Goal: Contribute content: Add original content to the website for others to see

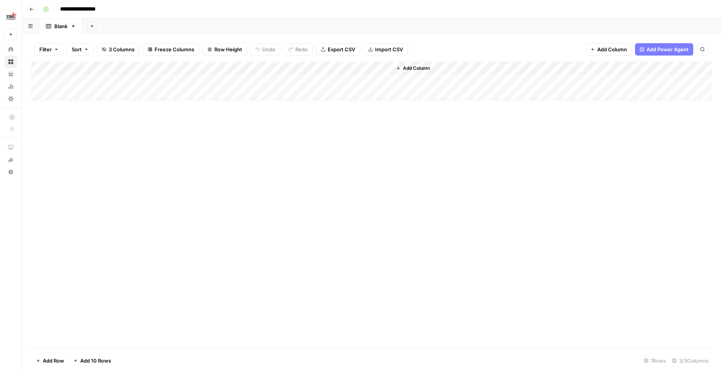
click at [322, 214] on div "Add Column" at bounding box center [371, 205] width 680 height 286
click at [32, 12] on button "Go back" at bounding box center [32, 9] width 10 height 10
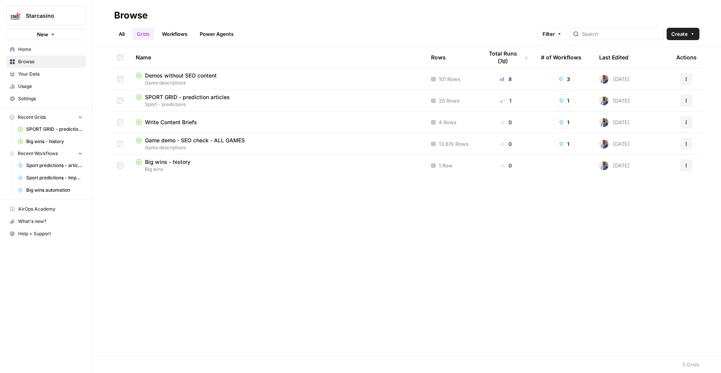
click at [179, 261] on div "Name Rows Total Runs (7d) # of Workflows Last Edited Actions Demos without SEO …" at bounding box center [406, 201] width 628 height 309
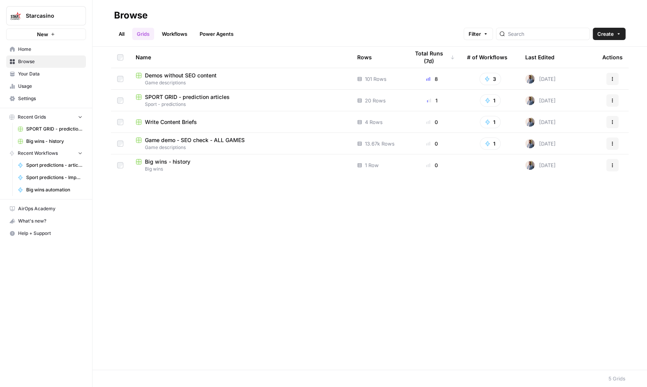
drag, startPoint x: 205, startPoint y: 307, endPoint x: 213, endPoint y: 283, distance: 25.2
click at [205, 308] on div "Name Rows Total Runs (7d) # of Workflows Last Edited Actions Demos without SEO …" at bounding box center [369, 208] width 555 height 323
click at [185, 29] on link "Workflows" at bounding box center [174, 34] width 35 height 12
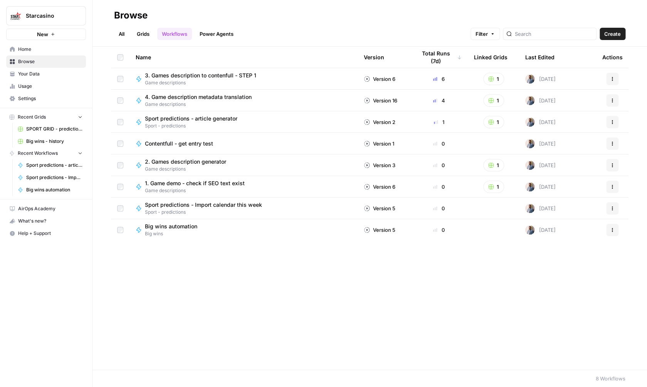
click at [150, 36] on link "Grids" at bounding box center [143, 34] width 22 height 12
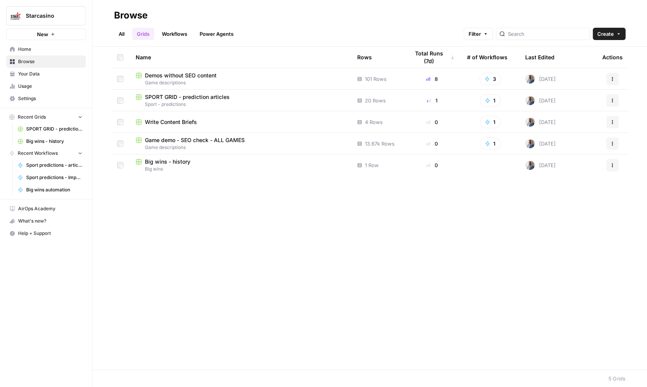
click at [182, 166] on span "Big wins" at bounding box center [240, 169] width 209 height 7
click at [160, 31] on link "Workflows" at bounding box center [174, 34] width 35 height 12
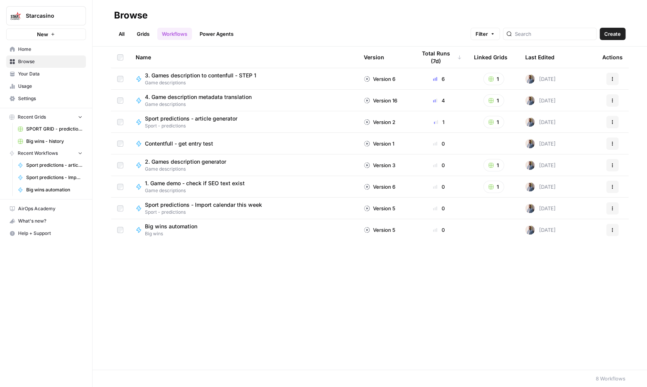
click at [211, 27] on div "All Grids Workflows Power Agents Filter Create" at bounding box center [369, 31] width 511 height 18
click at [150, 32] on link "Grids" at bounding box center [143, 34] width 22 height 12
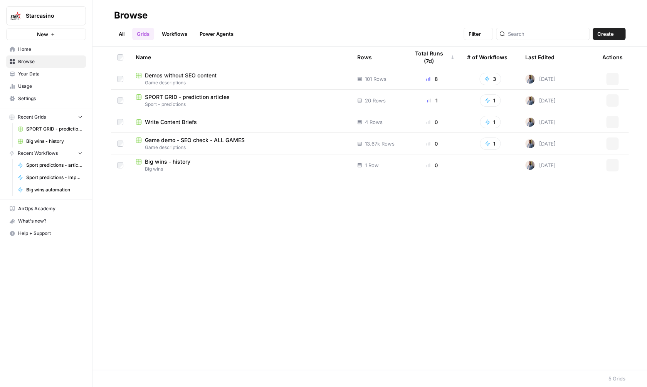
click at [114, 32] on link "All" at bounding box center [121, 34] width 15 height 12
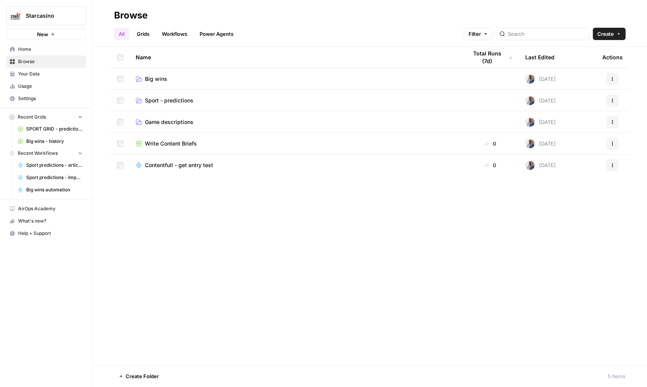
click at [161, 82] on span "Big wins" at bounding box center [156, 79] width 22 height 8
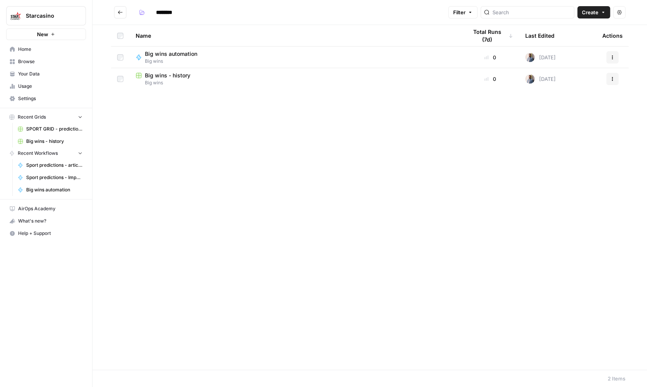
drag, startPoint x: 190, startPoint y: 55, endPoint x: 197, endPoint y: 48, distance: 9.5
click at [190, 55] on span "Big wins automation" at bounding box center [171, 54] width 52 height 8
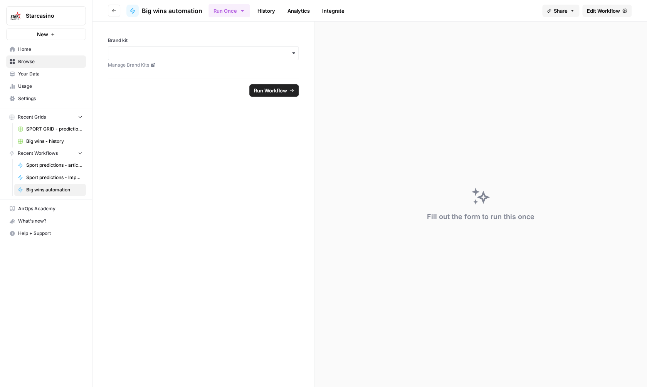
click at [58, 133] on link "SPORT GRID - prediction articles" at bounding box center [50, 129] width 72 height 12
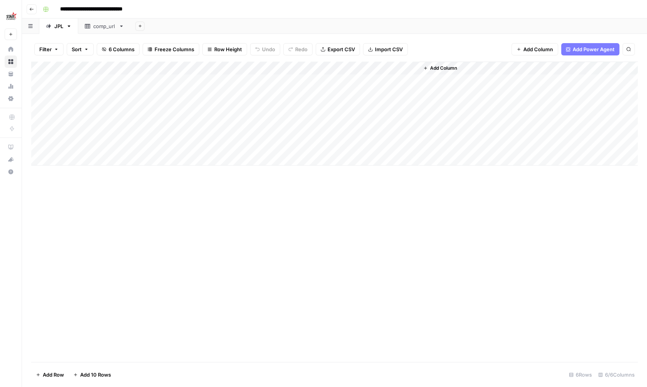
click at [494, 312] on div "Add Column" at bounding box center [334, 212] width 607 height 301
click at [387, 89] on div "Add Column" at bounding box center [334, 114] width 607 height 104
click at [387, 105] on div "Add Column" at bounding box center [334, 114] width 607 height 104
click at [385, 117] on div "Add Column" at bounding box center [334, 114] width 607 height 104
click at [385, 136] on div "Add Column" at bounding box center [334, 114] width 607 height 104
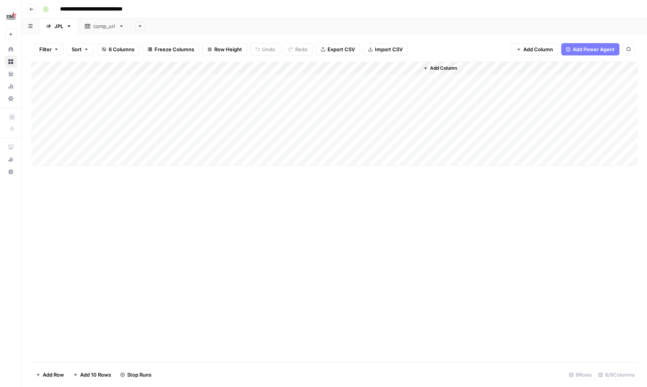
click at [384, 144] on div "Add Column" at bounding box center [334, 114] width 607 height 104
click at [343, 238] on div "Add Column" at bounding box center [334, 212] width 607 height 301
click at [404, 78] on div "Add Column" at bounding box center [334, 114] width 607 height 104
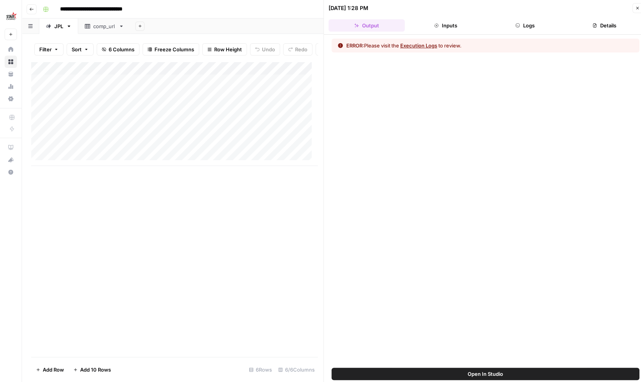
click at [499, 370] on span "Open In Studio" at bounding box center [485, 374] width 35 height 8
click at [634, 11] on button "Close" at bounding box center [637, 8] width 10 height 10
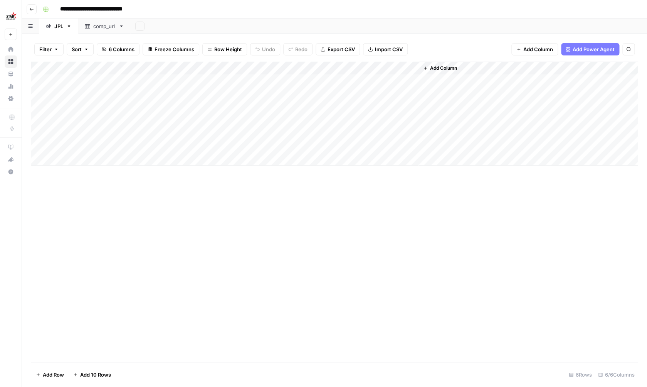
click at [410, 92] on div "Add Column" at bounding box center [334, 114] width 607 height 104
click at [414, 105] on div "Add Column" at bounding box center [334, 114] width 607 height 104
drag, startPoint x: 412, startPoint y: 119, endPoint x: 412, endPoint y: 123, distance: 4.6
click at [412, 119] on div "Add Column" at bounding box center [334, 114] width 607 height 104
click at [412, 133] on div "Add Column" at bounding box center [334, 114] width 607 height 104
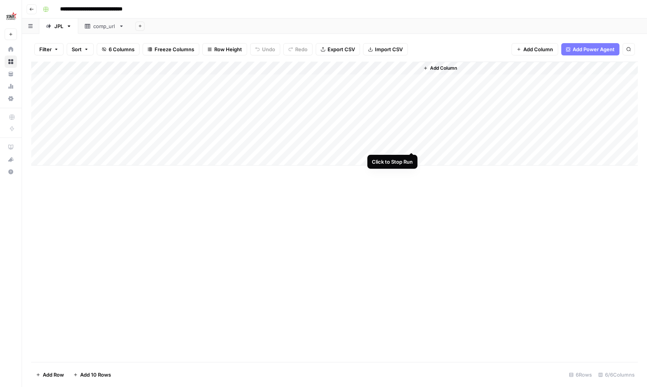
click at [412, 146] on div "Add Column" at bounding box center [334, 114] width 607 height 104
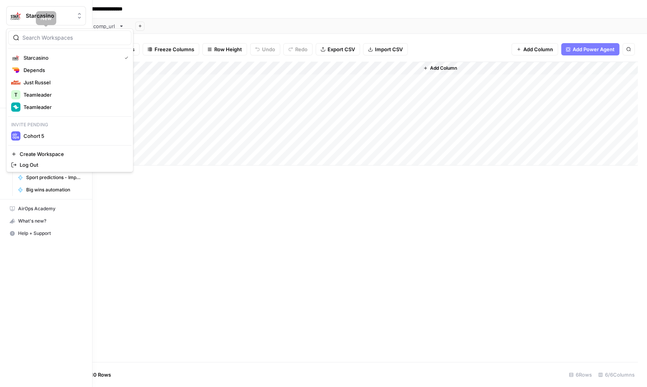
click at [37, 18] on span "Starcasino" at bounding box center [49, 16] width 47 height 8
click at [54, 74] on div "Depends" at bounding box center [69, 70] width 117 height 9
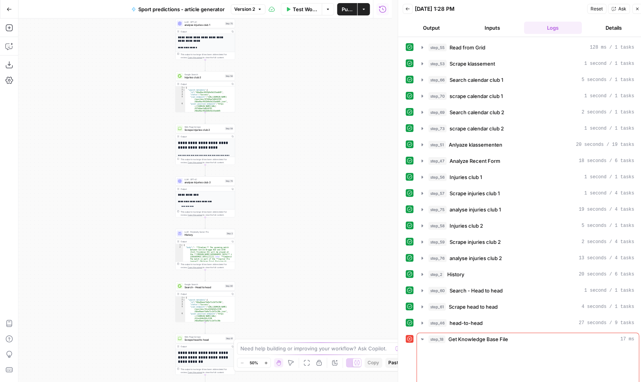
click at [281, 143] on div "Workflow Set Inputs Inputs Read from Grid Read from Grid Step 55 Output Copy 1 …" at bounding box center [204, 199] width 373 height 363
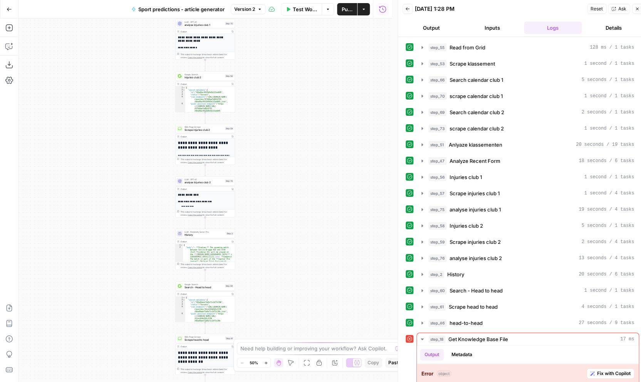
click at [281, 143] on div "Workflow Set Inputs Inputs Read from Grid Read from Grid Step 55 Output Copy 1 …" at bounding box center [204, 199] width 373 height 363
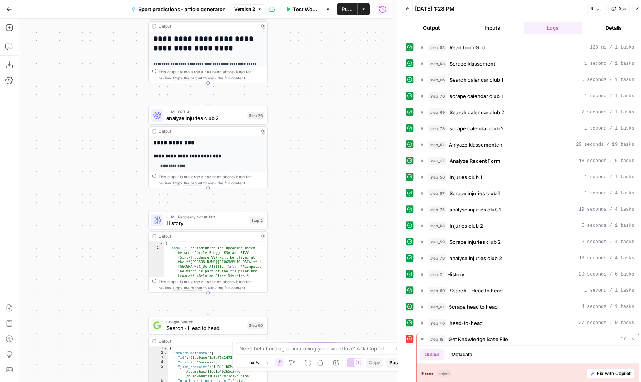
drag, startPoint x: 259, startPoint y: 177, endPoint x: 338, endPoint y: 74, distance: 129.7
click at [338, 74] on div "Workflow Set Inputs Inputs Read from Grid Read from Grid Step 55 Output Copy 1 …" at bounding box center [204, 199] width 373 height 363
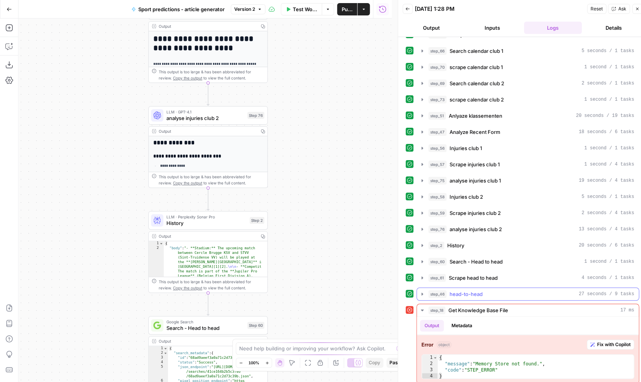
scroll to position [6, 0]
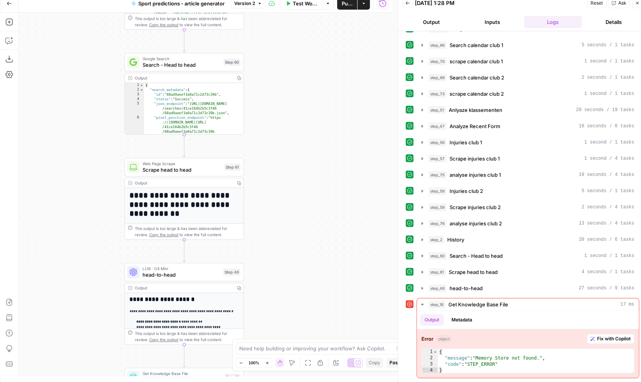
drag, startPoint x: 346, startPoint y: 271, endPoint x: 327, endPoint y: 32, distance: 239.7
click at [327, 32] on div "Workflow Set Inputs Inputs Read from Grid Read from Grid Step 55 Output Copy 1 …" at bounding box center [204, 194] width 373 height 363
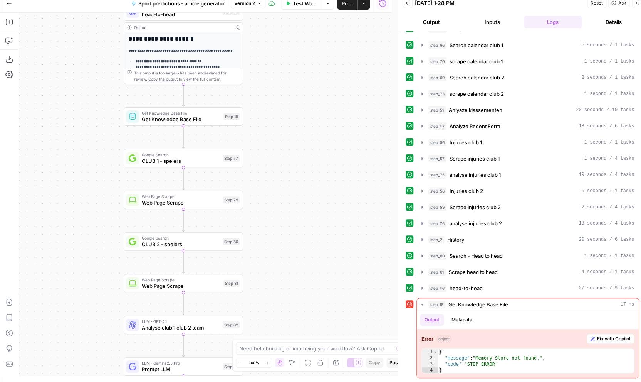
scroll to position [0, 0]
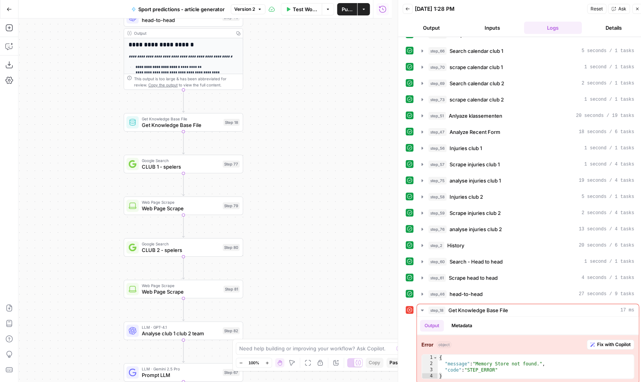
drag, startPoint x: 315, startPoint y: 252, endPoint x: 307, endPoint y: 140, distance: 113.2
click at [316, 18] on div "Workflow Set Inputs Inputs Read from Grid Read from Grid Step 55 Output Copy 1 …" at bounding box center [204, 199] width 373 height 363
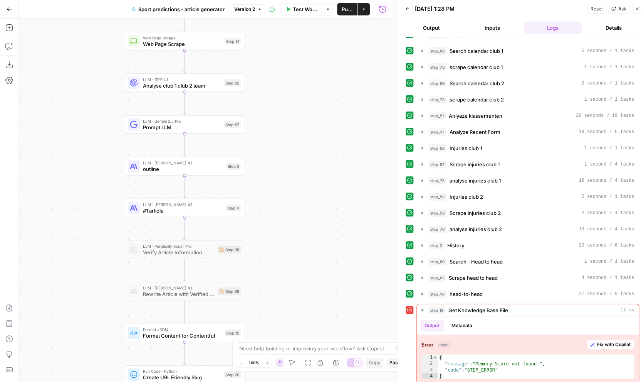
drag, startPoint x: 312, startPoint y: 218, endPoint x: 311, endPoint y: 13, distance: 205.4
click at [312, 18] on div "Workflow Set Inputs Inputs Read from Grid Read from Grid Step 55 Output Copy 1 …" at bounding box center [204, 199] width 373 height 363
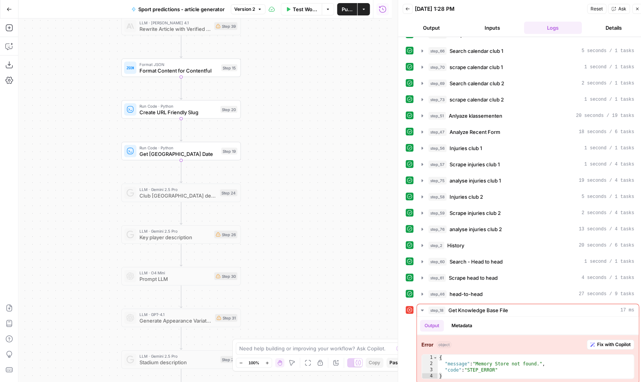
drag, startPoint x: 292, startPoint y: 268, endPoint x: 289, endPoint y: 3, distance: 264.4
click at [289, 18] on div "Workflow Set Inputs Inputs Read from Grid Read from Grid Step 55 Output Copy 1 …" at bounding box center [204, 199] width 373 height 363
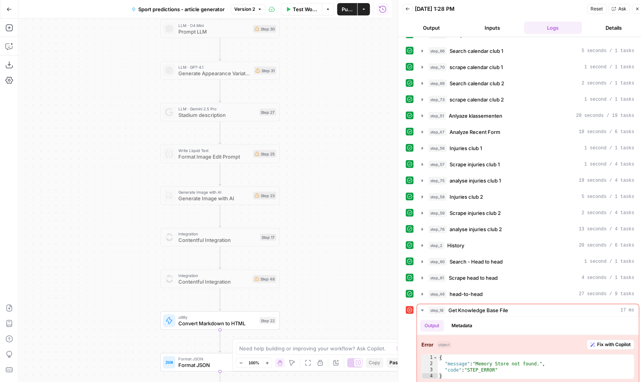
drag, startPoint x: 272, startPoint y: 229, endPoint x: 313, endPoint y: -29, distance: 261.5
click at [313, 18] on div "Workflow Set Inputs Inputs Read from Grid Read from Grid Step 55 Output Copy 1 …" at bounding box center [204, 199] width 373 height 363
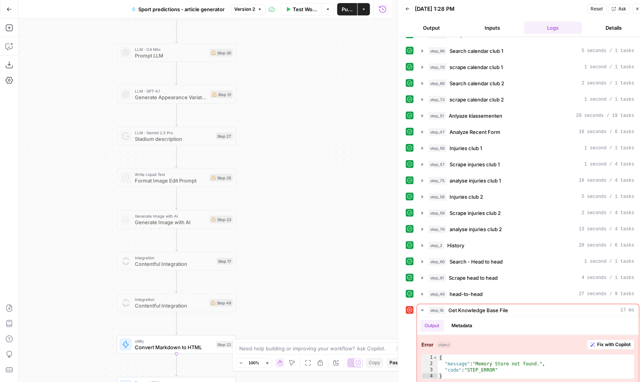
drag, startPoint x: 304, startPoint y: 261, endPoint x: 289, endPoint y: 234, distance: 30.7
click at [262, 343] on div "Workflow Set Inputs Inputs Read from Grid Read from Grid Step 55 Output Copy 1 …" at bounding box center [204, 199] width 373 height 363
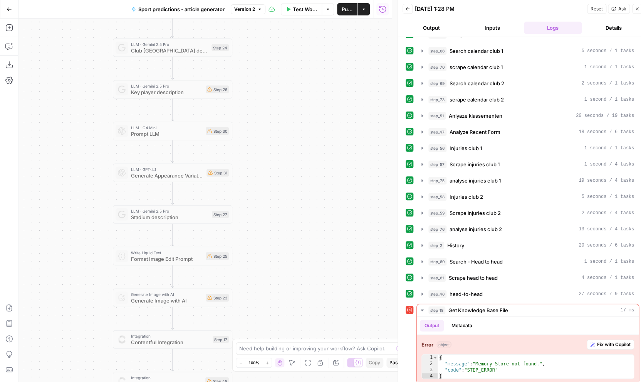
drag, startPoint x: 297, startPoint y: 101, endPoint x: 296, endPoint y: 293, distance: 191.2
click at [296, 293] on div "Workflow Set Inputs Inputs Read from Grid Read from Grid Step 55 Output Copy 1 …" at bounding box center [204, 199] width 373 height 363
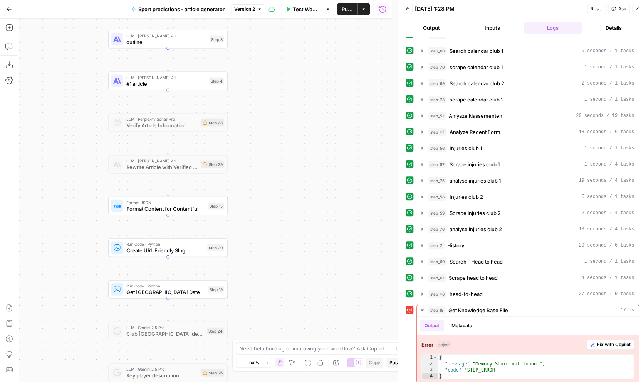
drag, startPoint x: 304, startPoint y: 157, endPoint x: 305, endPoint y: 277, distance: 120.3
click at [305, 277] on div "Workflow Set Inputs Inputs Read from Grid Read from Grid Step 55 Output Copy 1 …" at bounding box center [204, 199] width 373 height 363
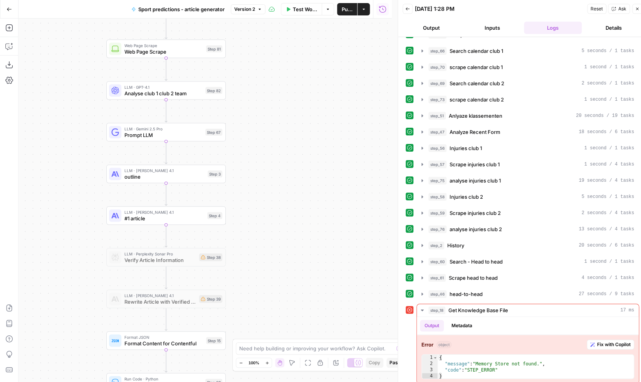
drag, startPoint x: 310, startPoint y: 144, endPoint x: 304, endPoint y: 244, distance: 100.7
click at [304, 244] on div "Workflow Set Inputs Inputs Read from Grid Read from Grid Step 55 Output Copy 1 …" at bounding box center [204, 199] width 373 height 363
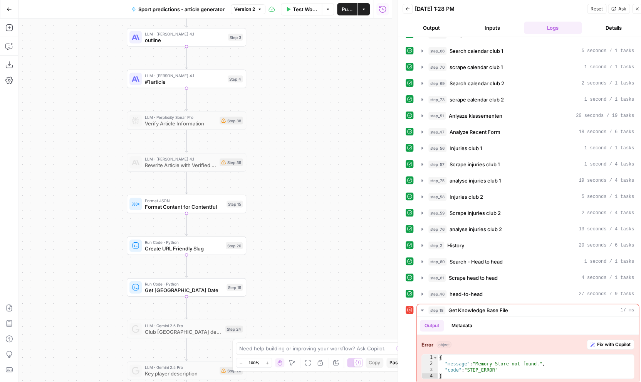
drag, startPoint x: 292, startPoint y: 153, endPoint x: 314, endPoint y: -43, distance: 197.9
click at [314, 18] on div "Workflow Set Inputs Inputs Read from Grid Read from Grid Step 55 Output Copy 1 …" at bounding box center [204, 199] width 373 height 363
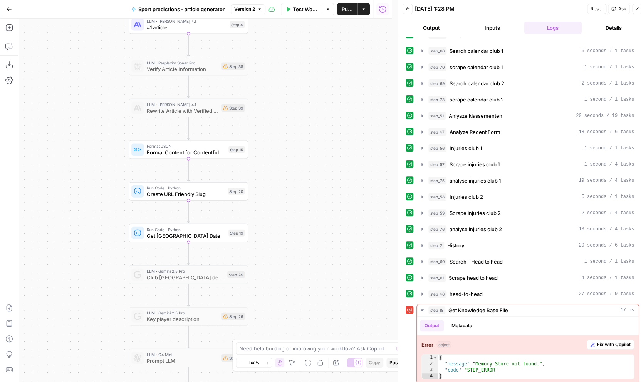
drag, startPoint x: 312, startPoint y: 208, endPoint x: 311, endPoint y: 288, distance: 80.2
click at [311, 291] on div "Workflow Set Inputs Inputs Read from Grid Read from Grid Step 55 Output Copy 1 …" at bounding box center [204, 199] width 373 height 363
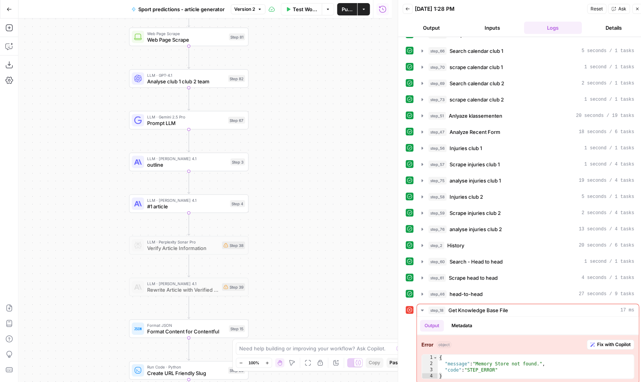
drag, startPoint x: 315, startPoint y: 174, endPoint x: 316, endPoint y: 268, distance: 94.1
click at [316, 268] on div "Workflow Set Inputs Inputs Read from Grid Read from Grid Step 55 Output Copy 1 …" at bounding box center [204, 199] width 373 height 363
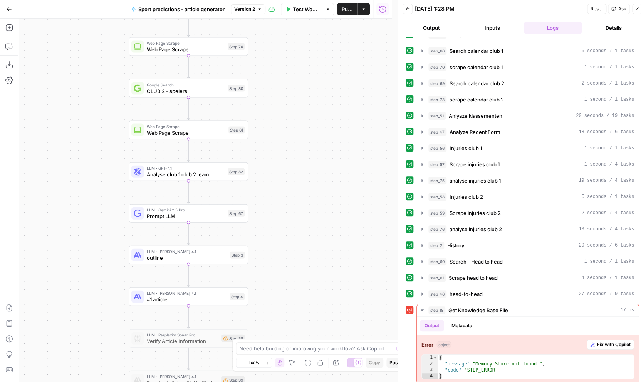
drag, startPoint x: 316, startPoint y: 167, endPoint x: 316, endPoint y: 260, distance: 92.9
click at [316, 260] on div "Workflow Set Inputs Inputs Read from Grid Read from Grid Step 55 Output Copy 1 …" at bounding box center [204, 199] width 373 height 363
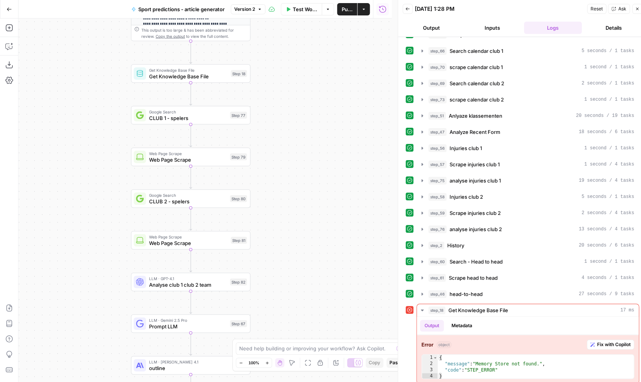
drag, startPoint x: 319, startPoint y: 153, endPoint x: 319, endPoint y: 183, distance: 30.4
click at [321, 263] on div "Workflow Set Inputs Inputs Read from Grid Read from Grid Step 55 Output Copy 1 …" at bounding box center [204, 199] width 373 height 363
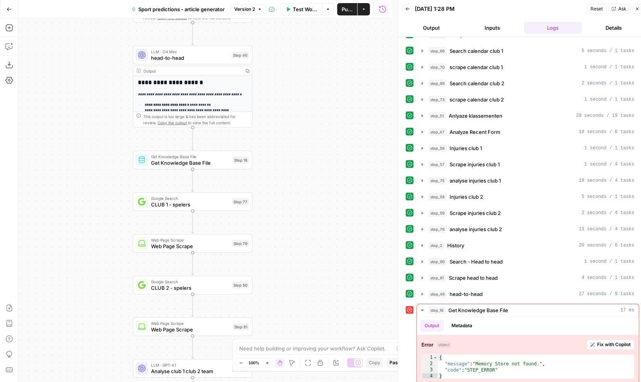
drag, startPoint x: 318, startPoint y: 148, endPoint x: 320, endPoint y: 230, distance: 82.1
click at [320, 235] on div "Workflow Set Inputs Inputs Read from Grid Read from Grid Step 55 Output Copy 1 …" at bounding box center [204, 199] width 373 height 363
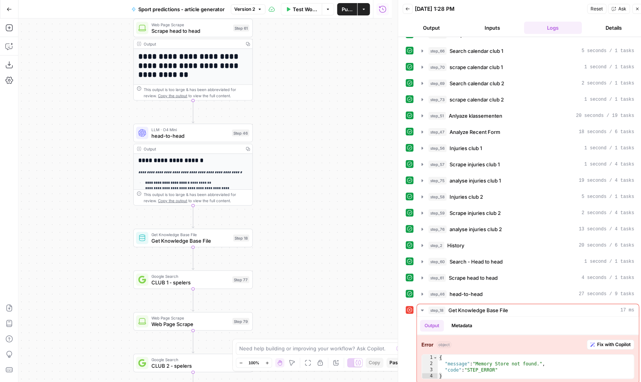
drag, startPoint x: 320, startPoint y: 145, endPoint x: 321, endPoint y: 222, distance: 77.5
click at [321, 222] on div "Workflow Set Inputs Inputs Read from Grid Read from Grid Step 55 Output Copy 1 …" at bounding box center [204, 199] width 373 height 363
click at [215, 237] on span "Get Knowledge Base File" at bounding box center [190, 241] width 79 height 8
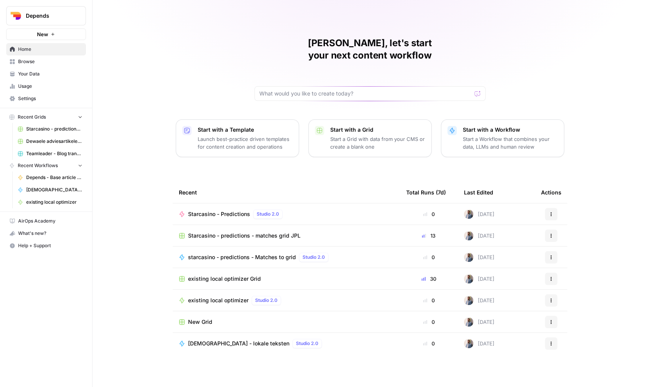
click at [60, 63] on span "Browse" at bounding box center [50, 61] width 64 height 7
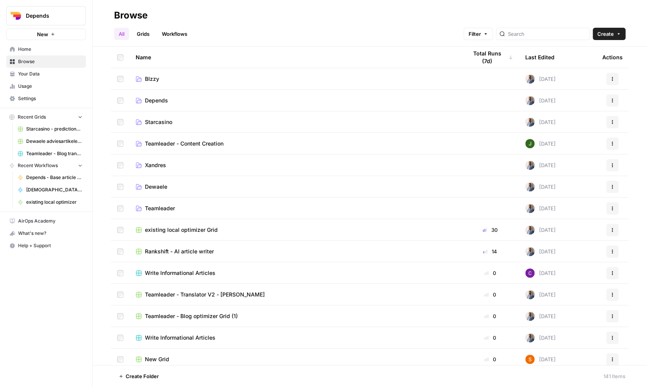
click at [170, 32] on link "Workflows" at bounding box center [174, 34] width 35 height 12
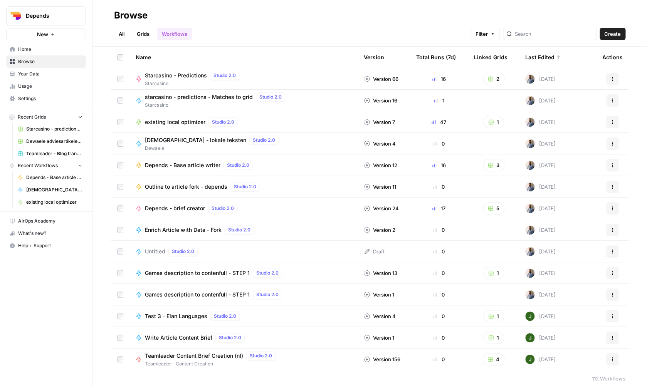
click at [191, 71] on div "Starcasino - Predictions Studio 2.0" at bounding box center [194, 75] width 98 height 9
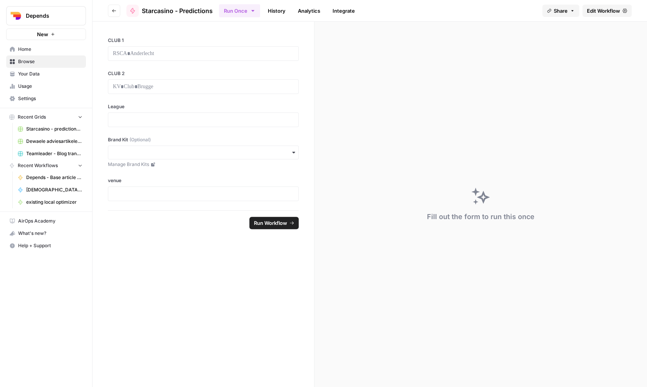
click at [622, 15] on link "Edit Workflow" at bounding box center [606, 11] width 49 height 12
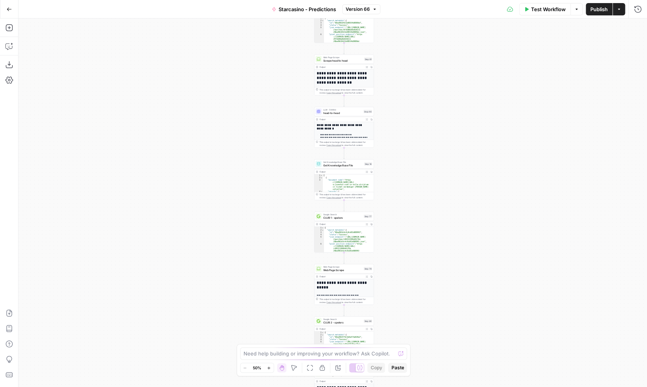
drag, startPoint x: 246, startPoint y: 279, endPoint x: 244, endPoint y: 12, distance: 267.9
click at [243, 18] on div "**********" at bounding box center [332, 202] width 629 height 369
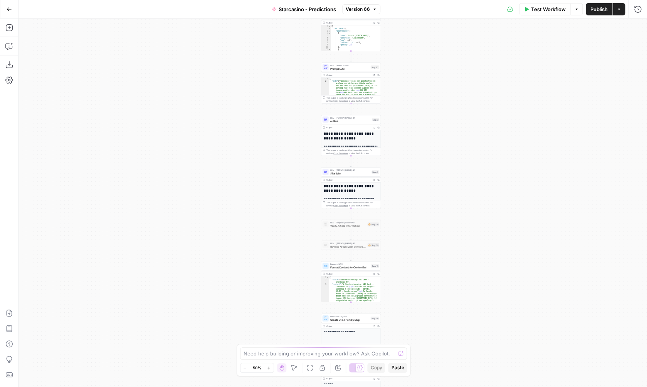
drag, startPoint x: 421, startPoint y: 289, endPoint x: 408, endPoint y: 168, distance: 122.5
click at [442, 84] on div "**********" at bounding box center [332, 202] width 629 height 369
click at [422, 188] on div "**********" at bounding box center [332, 202] width 629 height 369
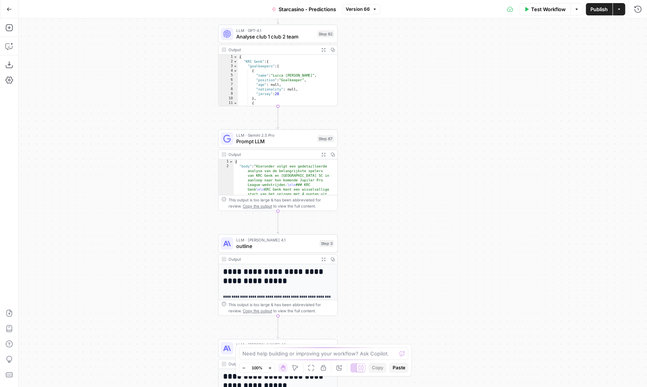
drag, startPoint x: 383, startPoint y: 131, endPoint x: 381, endPoint y: 323, distance: 191.9
click at [381, 323] on div "**********" at bounding box center [332, 202] width 629 height 369
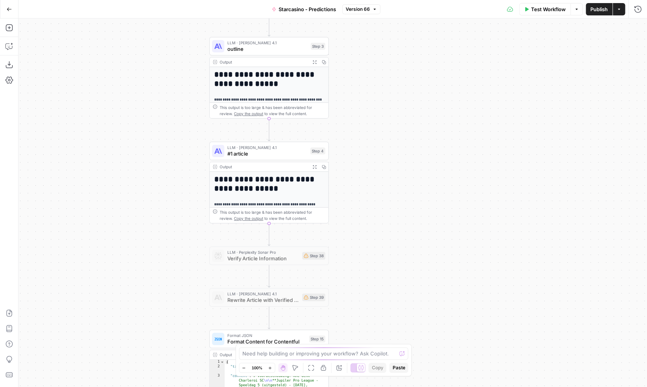
drag, startPoint x: 412, startPoint y: 240, endPoint x: 404, endPoint y: 15, distance: 225.2
click at [404, 18] on div "**********" at bounding box center [332, 202] width 629 height 369
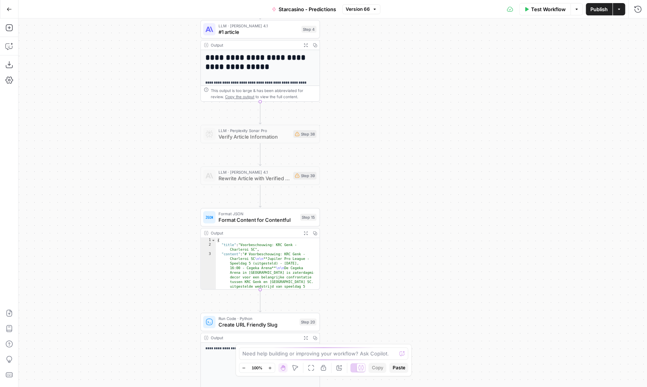
drag, startPoint x: 419, startPoint y: 256, endPoint x: 412, endPoint y: 120, distance: 136.2
click at [412, 119] on div "**********" at bounding box center [332, 202] width 629 height 369
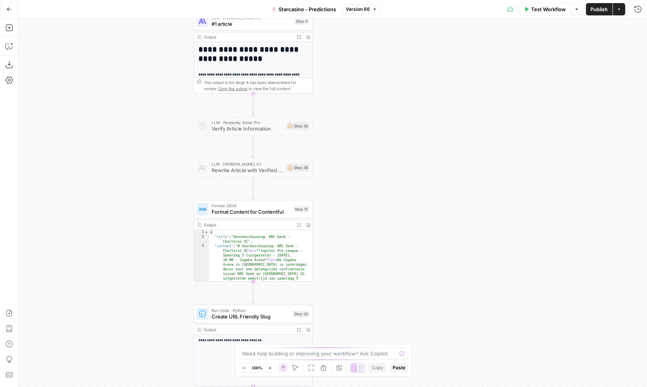
drag, startPoint x: 416, startPoint y: 251, endPoint x: 426, endPoint y: 335, distance: 85.0
click at [423, 387] on div "**********" at bounding box center [332, 202] width 629 height 369
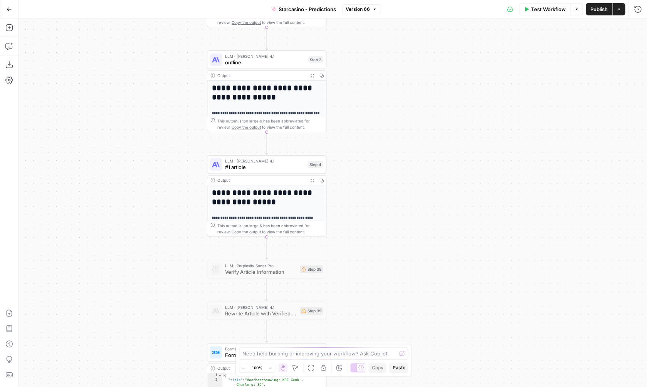
drag, startPoint x: 417, startPoint y: 181, endPoint x: 423, endPoint y: 351, distance: 169.7
click at [423, 365] on div "**********" at bounding box center [332, 202] width 629 height 369
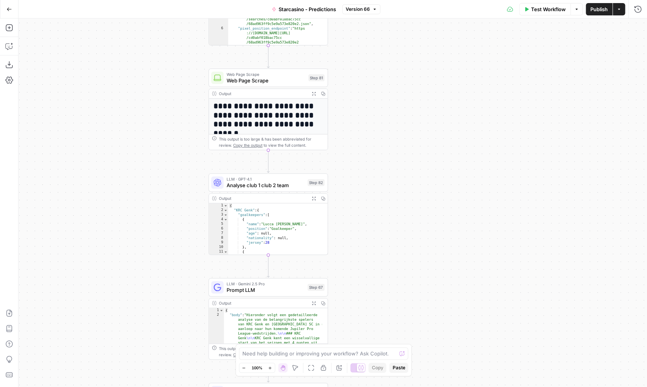
drag, startPoint x: 417, startPoint y: 328, endPoint x: 417, endPoint y: 347, distance: 18.5
click at [416, 354] on div "**********" at bounding box center [332, 202] width 629 height 369
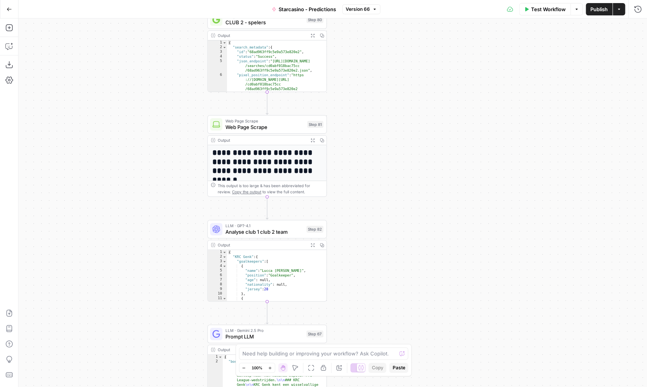
drag, startPoint x: 420, startPoint y: 201, endPoint x: 416, endPoint y: 15, distance: 186.2
click at [416, 18] on div "**********" at bounding box center [332, 202] width 629 height 369
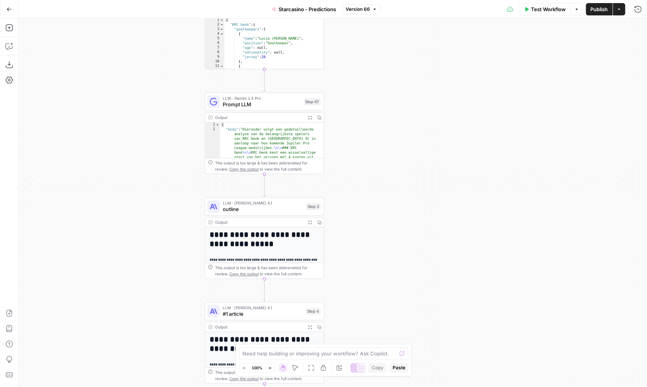
drag, startPoint x: 427, startPoint y: 358, endPoint x: 410, endPoint y: 93, distance: 265.7
click at [410, 93] on div "**********" at bounding box center [332, 202] width 629 height 369
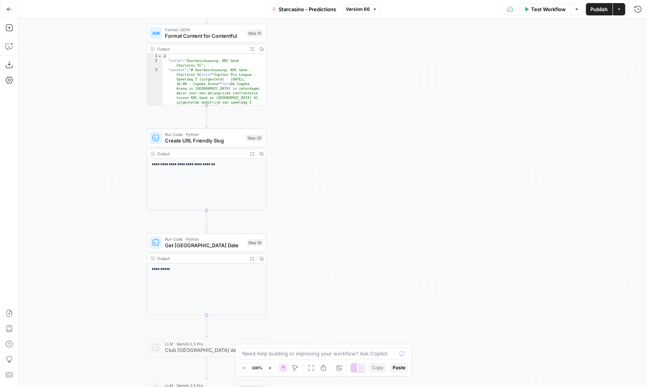
drag, startPoint x: 439, startPoint y: 298, endPoint x: 400, endPoint y: 99, distance: 203.5
click at [399, 97] on div "**********" at bounding box center [332, 202] width 629 height 369
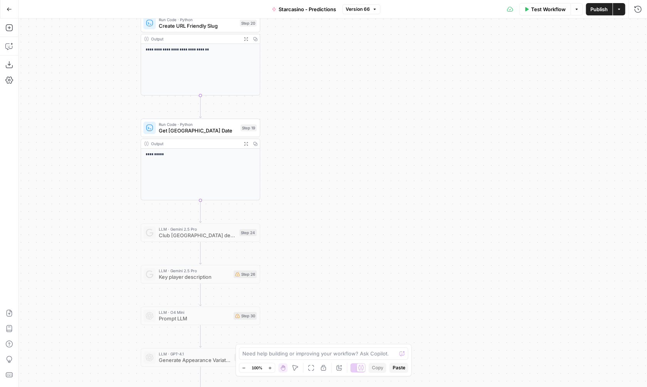
drag, startPoint x: 405, startPoint y: 232, endPoint x: 401, endPoint y: 69, distance: 162.7
click at [401, 69] on div "**********" at bounding box center [332, 202] width 629 height 369
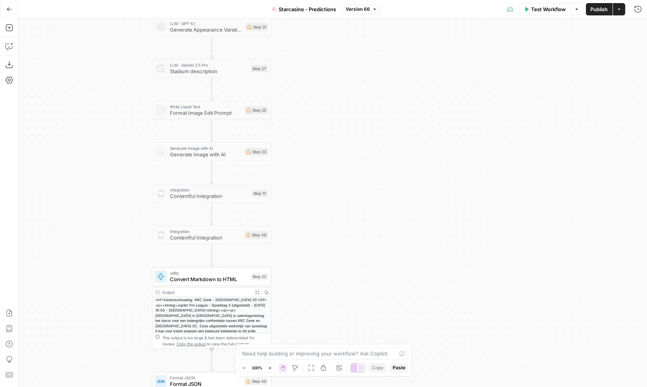
drag, startPoint x: 396, startPoint y: 278, endPoint x: 421, endPoint y: 123, distance: 156.6
click at [405, 18] on div "**********" at bounding box center [332, 202] width 629 height 369
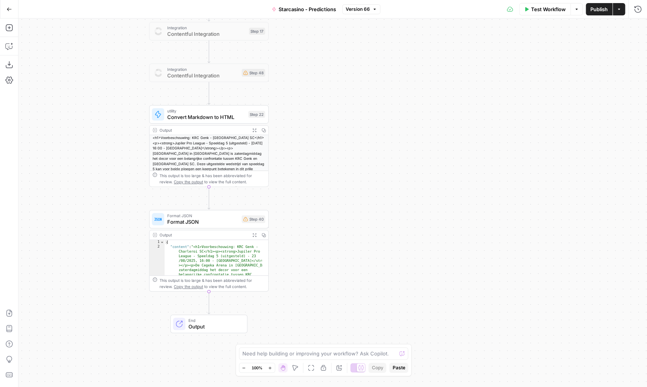
drag, startPoint x: 417, startPoint y: 243, endPoint x: 420, endPoint y: 45, distance: 198.1
click at [421, 23] on div "**********" at bounding box center [332, 202] width 629 height 369
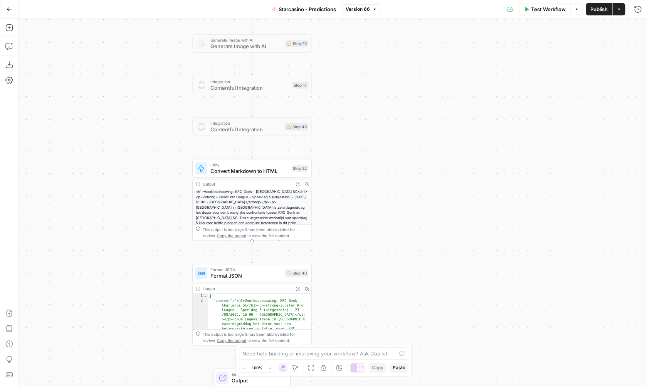
drag, startPoint x: 397, startPoint y: 88, endPoint x: 454, endPoint y: 227, distance: 149.8
click at [464, 263] on div "**********" at bounding box center [332, 202] width 629 height 369
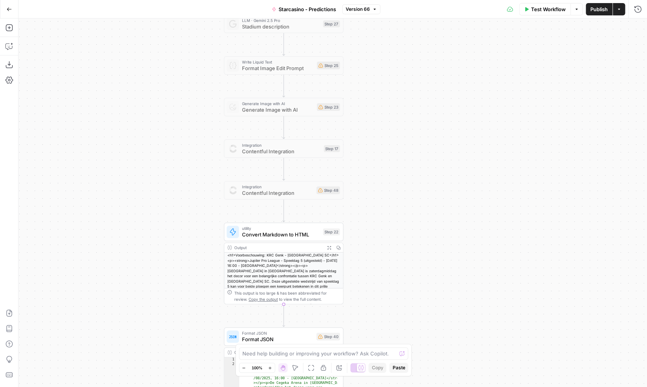
click at [5, 11] on button "Go Back" at bounding box center [9, 9] width 14 height 14
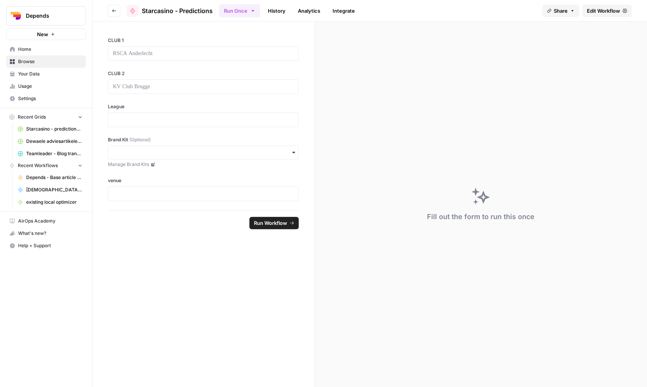
click at [605, 9] on span "Edit Workflow" at bounding box center [603, 11] width 33 height 8
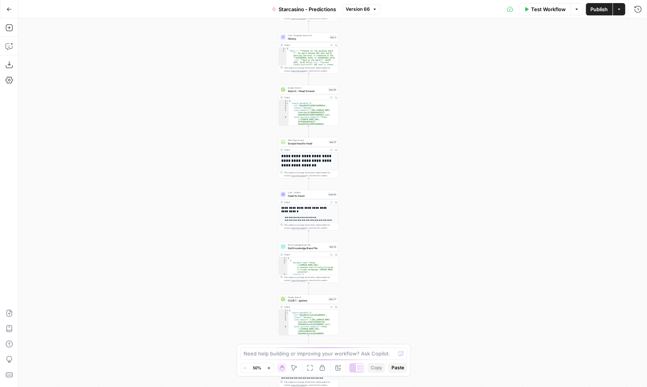
drag, startPoint x: 429, startPoint y: 99, endPoint x: 405, endPoint y: 121, distance: 33.0
click at [405, 121] on div "**********" at bounding box center [332, 202] width 629 height 369
click at [399, 157] on div "**********" at bounding box center [332, 202] width 629 height 369
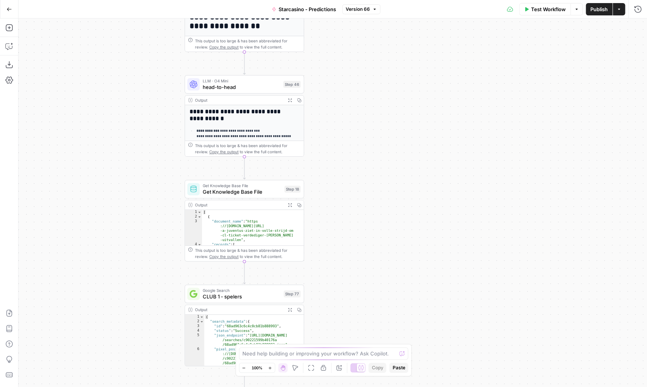
drag, startPoint x: 309, startPoint y: 210, endPoint x: 336, endPoint y: 62, distance: 149.5
click at [336, 62] on div "**********" at bounding box center [332, 202] width 629 height 369
click at [256, 187] on span "Get Knowledge Base File" at bounding box center [242, 186] width 79 height 6
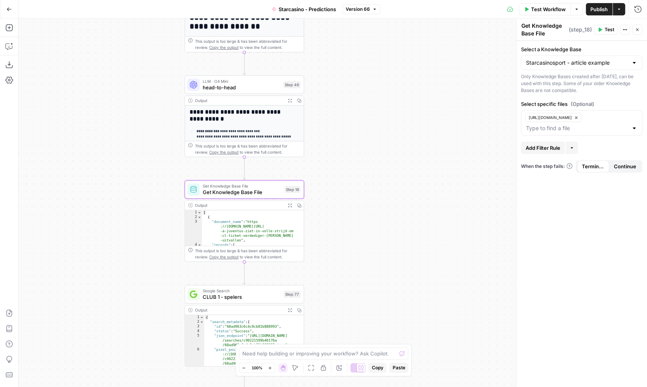
click at [6, 8] on button "Go Back" at bounding box center [9, 9] width 14 height 14
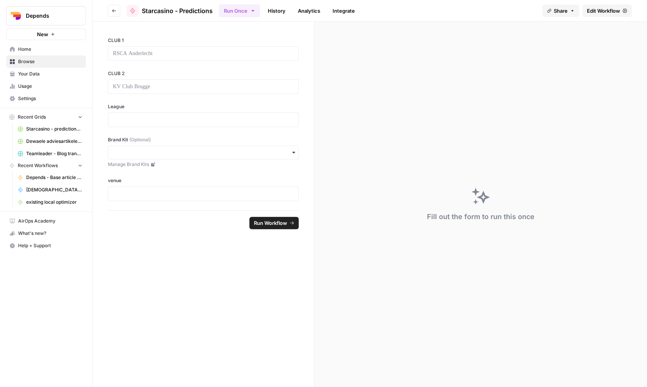
click at [49, 72] on span "Your Data" at bounding box center [50, 74] width 64 height 7
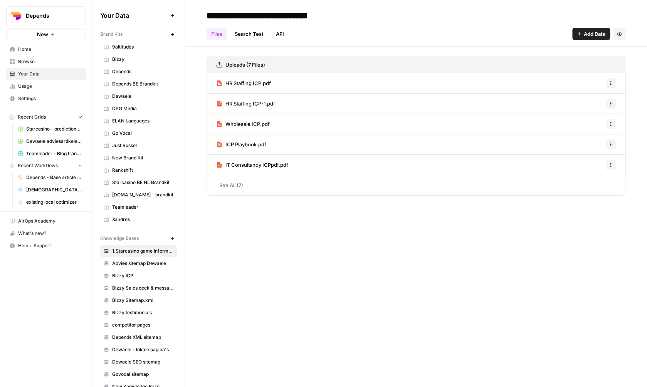
scroll to position [191, 0]
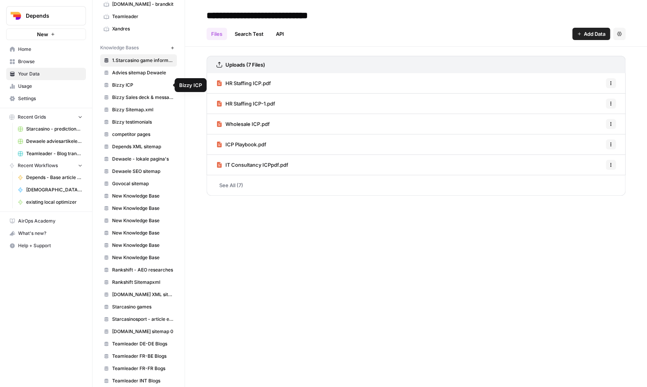
click at [146, 55] on link "1.Starcasino game information" at bounding box center [138, 60] width 77 height 12
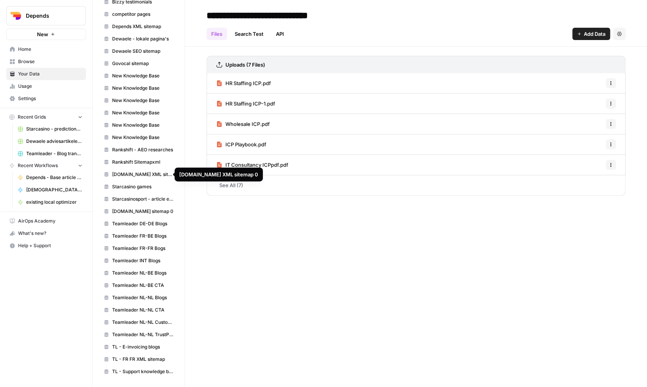
scroll to position [301, 0]
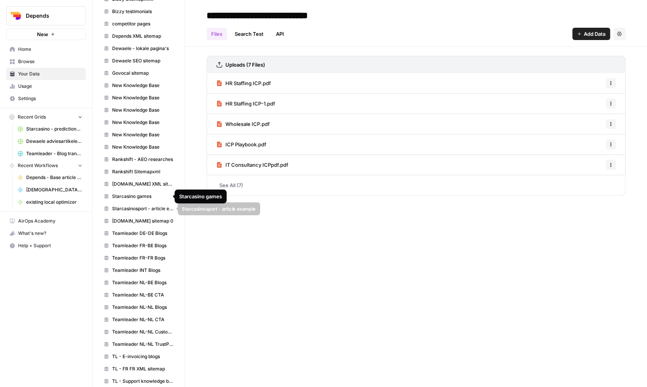
click at [133, 205] on link "Starcasinosport - article example" at bounding box center [138, 209] width 77 height 12
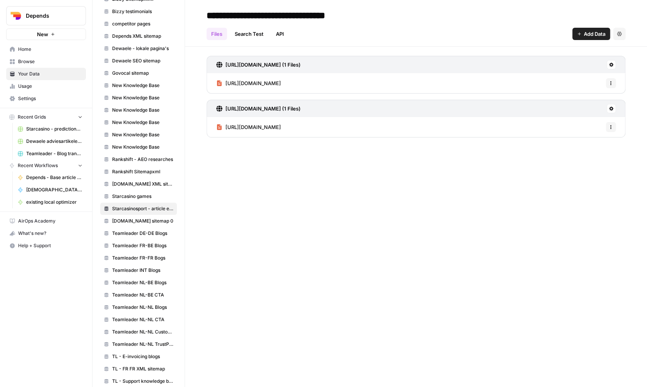
drag, startPoint x: 330, startPoint y: 86, endPoint x: 216, endPoint y: 84, distance: 114.1
click at [216, 84] on div "https://starcasinosport.be/nl/news Options" at bounding box center [416, 83] width 419 height 20
copy link "[URL][DOMAIN_NAME]"
click at [523, 124] on div "https://starcasinosport.be/nl/news/serie-a-juventus-ziet-in-volle-strijd-om-cl-…" at bounding box center [416, 127] width 419 height 20
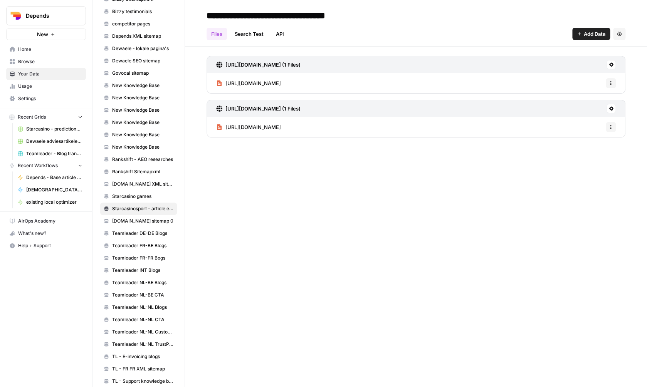
click at [523, 124] on div "https://starcasinosport.be/nl/news/serie-a-juventus-ziet-in-volle-strijd-om-cl-…" at bounding box center [416, 127] width 419 height 20
click at [143, 225] on link "Strarcasino.nl sitemap 0" at bounding box center [138, 221] width 77 height 12
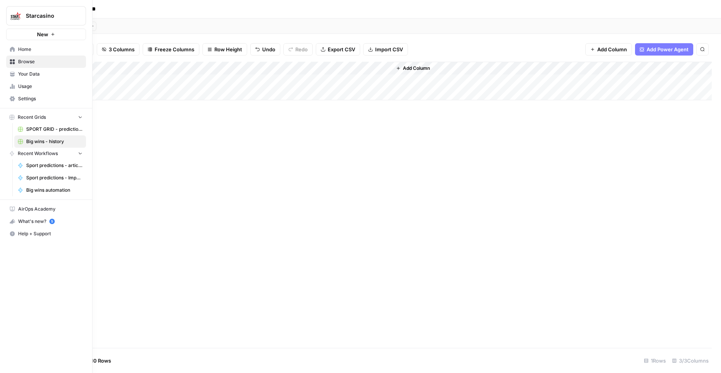
click at [15, 44] on link "Home" at bounding box center [46, 49] width 80 height 12
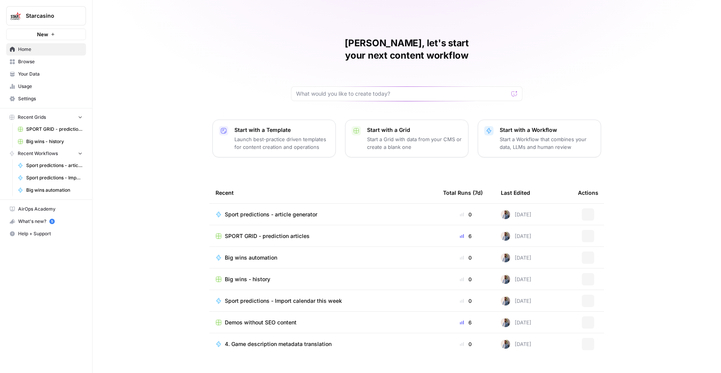
click at [42, 77] on link "Your Data" at bounding box center [46, 74] width 80 height 12
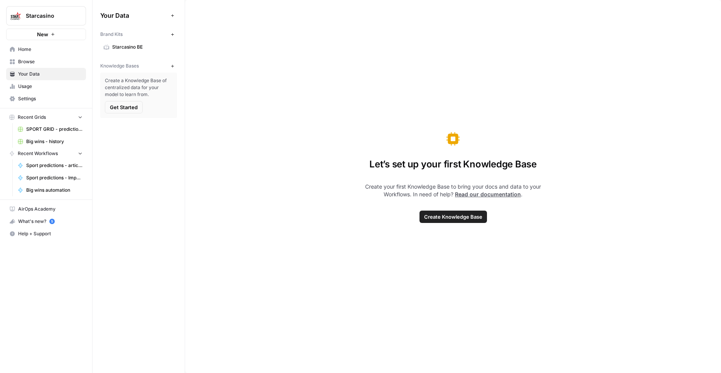
click at [154, 83] on span "Create Knowledge Base" at bounding box center [453, 217] width 58 height 8
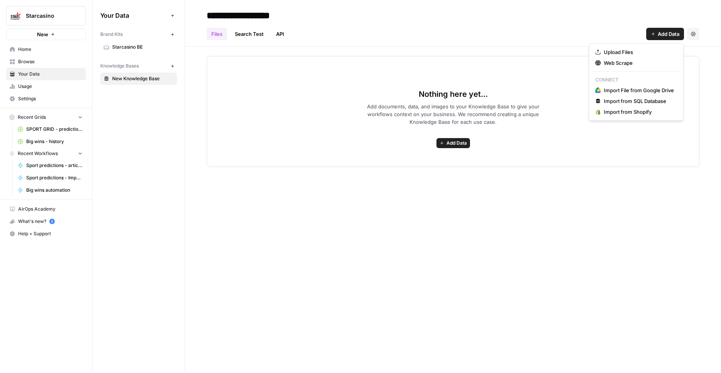
click at [154, 32] on span "Add Data" at bounding box center [669, 34] width 22 height 8
click at [154, 52] on span "Upload Files" at bounding box center [639, 52] width 70 height 8
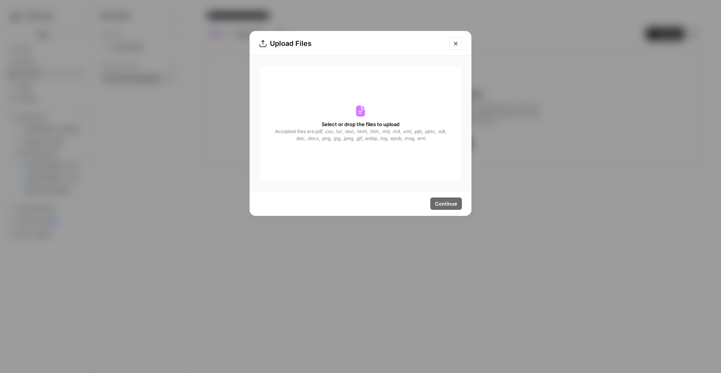
click at [154, 42] on icon "Close modal" at bounding box center [455, 43] width 6 height 6
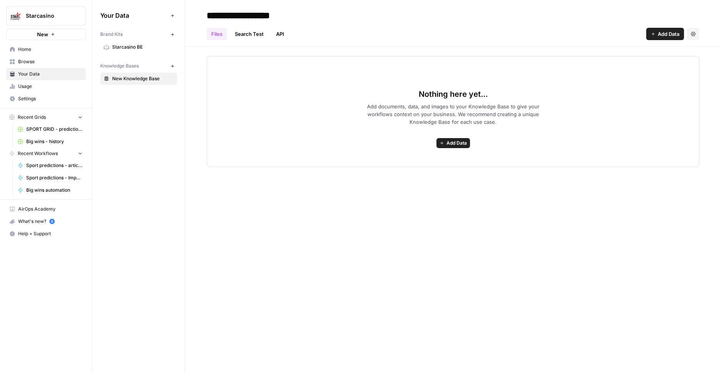
click at [154, 35] on span "Add Data" at bounding box center [669, 34] width 22 height 8
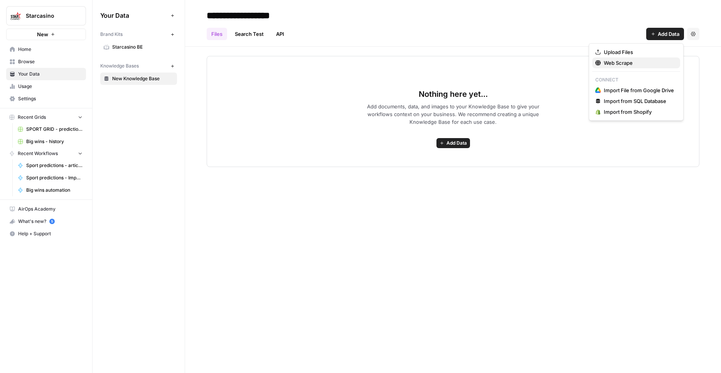
click at [154, 64] on span "Web Scrape" at bounding box center [639, 63] width 70 height 8
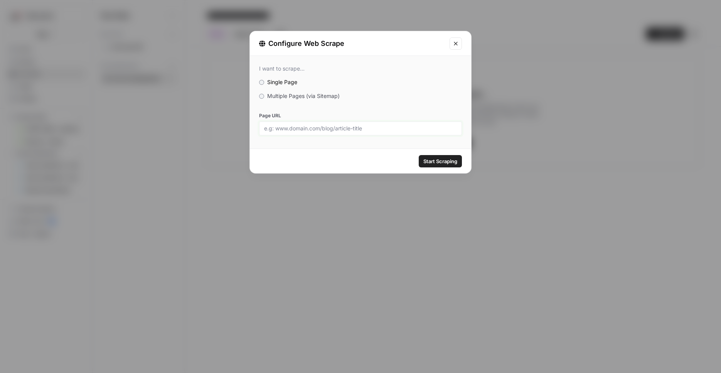
click at [154, 83] on input "Page URL" at bounding box center [360, 128] width 193 height 7
paste input "[URL][DOMAIN_NAME]"
type input "[URL][DOMAIN_NAME]"
click at [154, 83] on span "Start Scraping" at bounding box center [440, 161] width 34 height 8
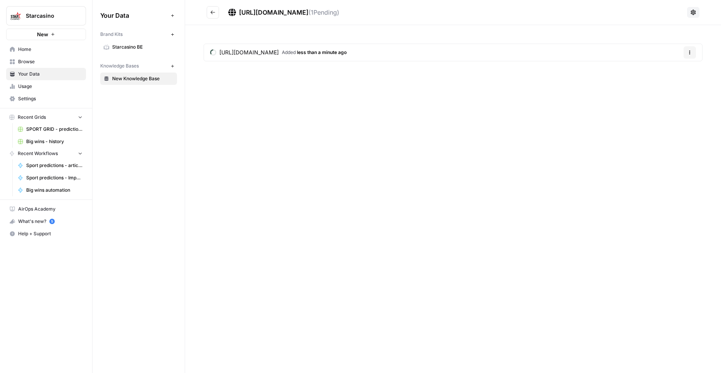
click at [154, 10] on button "Go back" at bounding box center [213, 12] width 12 height 12
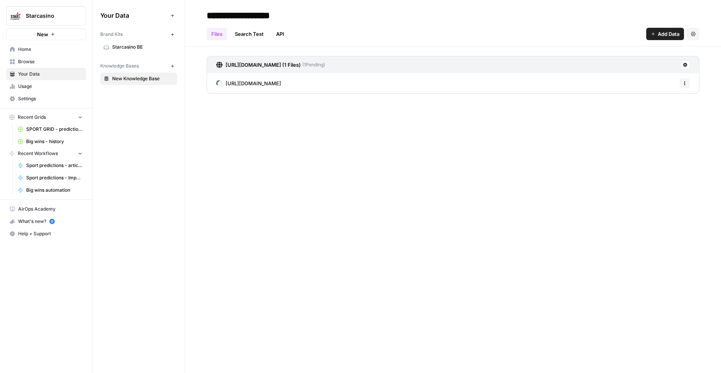
click at [154, 32] on span "Add Data" at bounding box center [669, 34] width 22 height 8
click at [154, 62] on span "Web Scrape" at bounding box center [639, 63] width 70 height 8
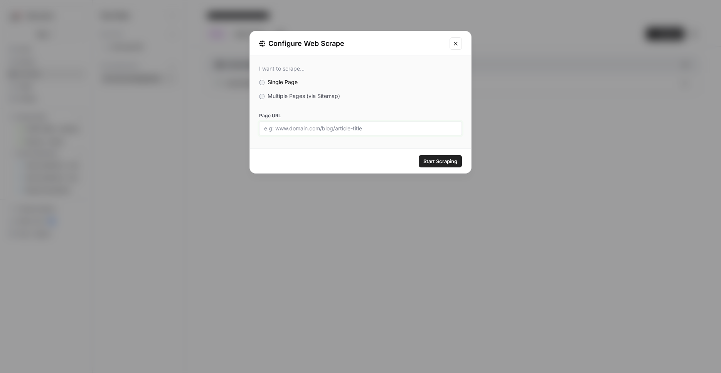
click at [154, 83] on input "Page URL" at bounding box center [360, 128] width 193 height 7
paste input "[URL][DOMAIN_NAME][PERSON_NAME]"
type input "[URL][DOMAIN_NAME][PERSON_NAME]"
click at [154, 83] on div "Start Scraping" at bounding box center [360, 161] width 221 height 24
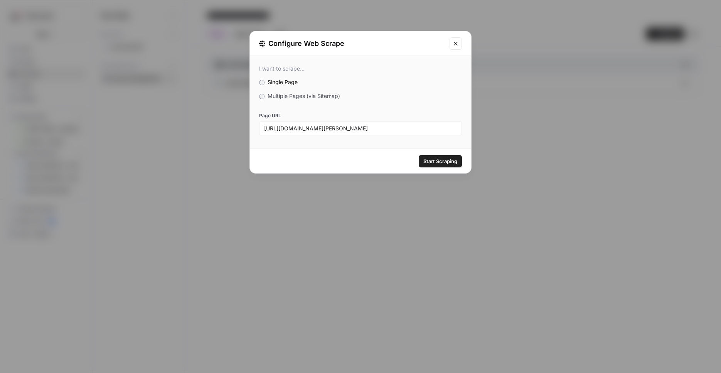
click at [154, 83] on span "Start Scraping" at bounding box center [440, 161] width 34 height 8
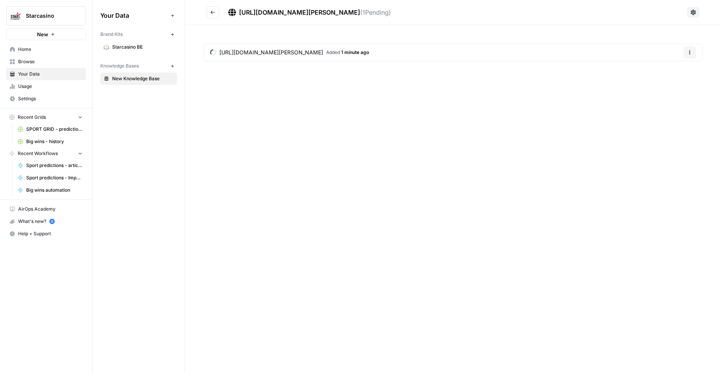
click at [154, 12] on header "[URL][DOMAIN_NAME][PERSON_NAME] ( 1 Pending)" at bounding box center [453, 12] width 536 height 25
click at [154, 12] on button "Go back" at bounding box center [213, 12] width 12 height 12
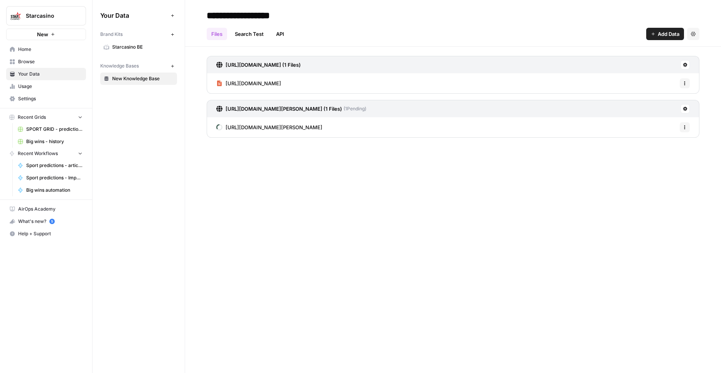
click at [50, 43] on link "Home" at bounding box center [46, 49] width 80 height 12
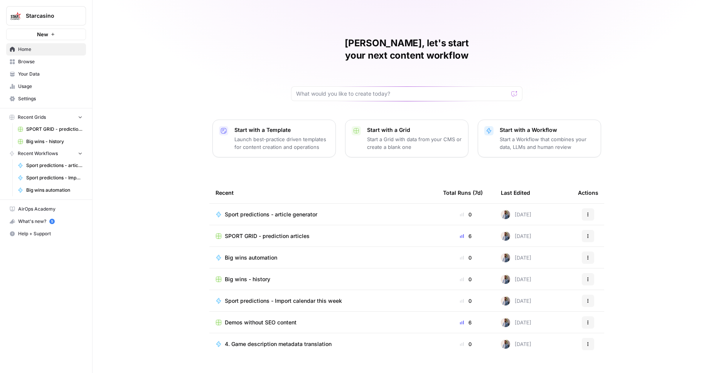
click at [154, 83] on span "Sport predictions - article generator" at bounding box center [271, 214] width 92 height 8
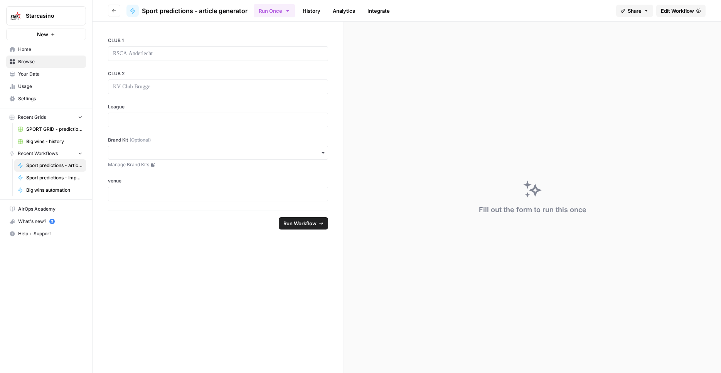
click at [154, 15] on link "Edit Workflow" at bounding box center [680, 11] width 49 height 12
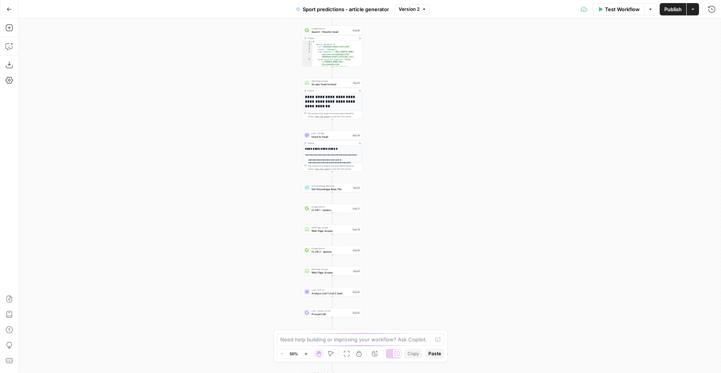
drag, startPoint x: 462, startPoint y: 277, endPoint x: 429, endPoint y: 15, distance: 264.6
click at [154, 18] on div "**********" at bounding box center [369, 195] width 702 height 354
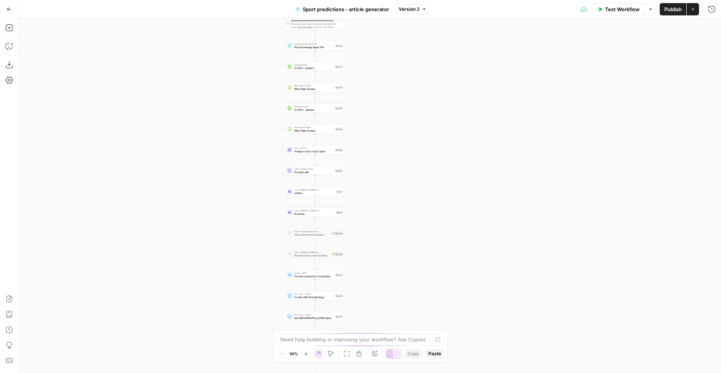
drag, startPoint x: 454, startPoint y: 238, endPoint x: 435, endPoint y: 126, distance: 113.8
click at [154, 83] on div "**********" at bounding box center [369, 195] width 702 height 354
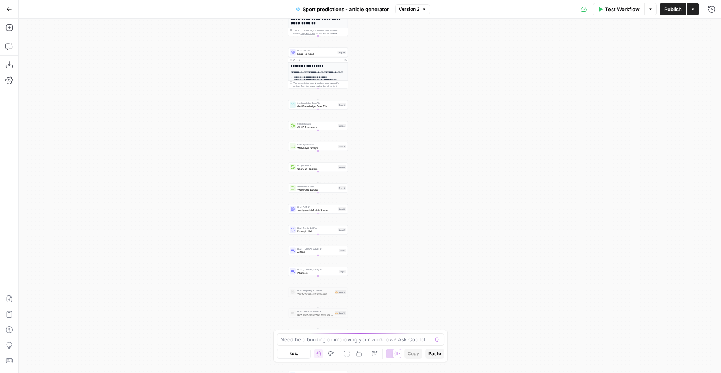
drag, startPoint x: 383, startPoint y: 106, endPoint x: 386, endPoint y: 165, distance: 59.0
click at [154, 83] on div "**********" at bounding box center [369, 195] width 702 height 354
click at [154, 83] on span "Get Knowledge Base File" at bounding box center [316, 106] width 39 height 4
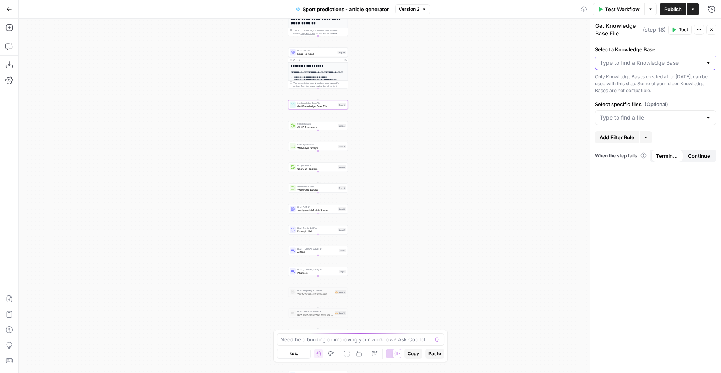
click at [154, 61] on input "Select a Knowledge Base" at bounding box center [651, 63] width 102 height 8
click at [154, 79] on span "New Knowledge Base" at bounding box center [653, 82] width 105 height 8
type input "New Knowledge Base"
click at [154, 83] on input "Select specific files (Optional)" at bounding box center [651, 118] width 102 height 8
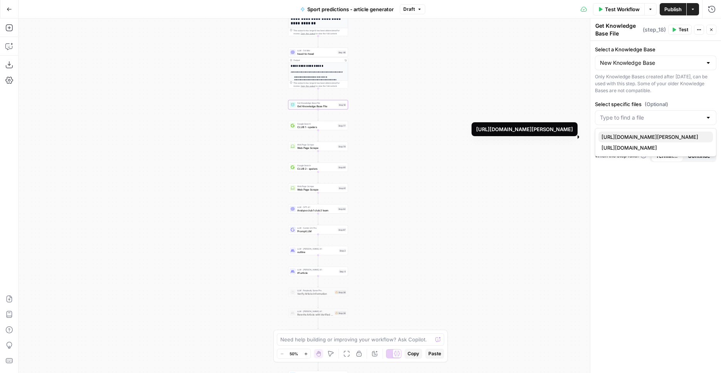
click at [154, 83] on span "[URL][DOMAIN_NAME][PERSON_NAME]" at bounding box center [653, 137] width 105 height 8
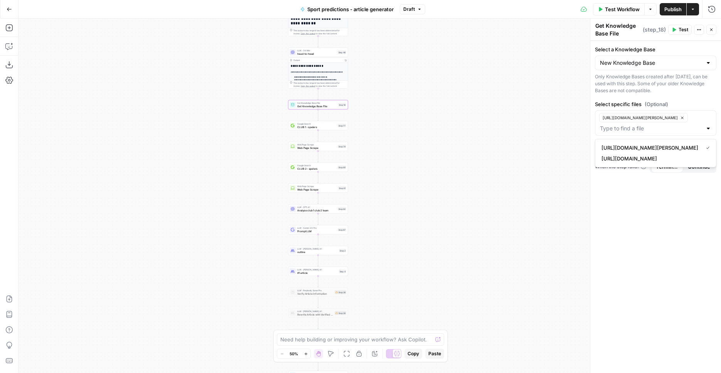
click at [154, 13] on button "Publish" at bounding box center [672, 9] width 27 height 12
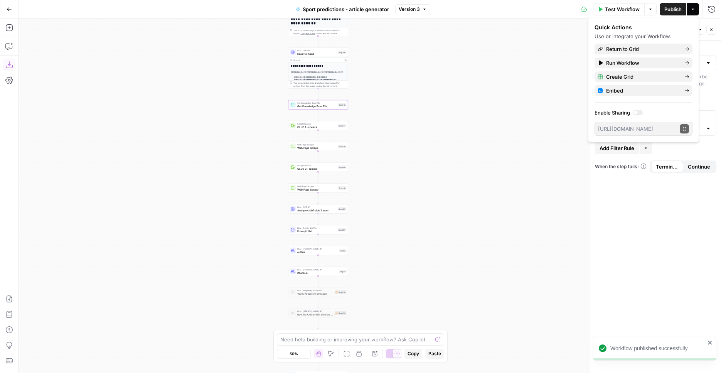
click at [6, 5] on button "Go Back" at bounding box center [9, 9] width 14 height 14
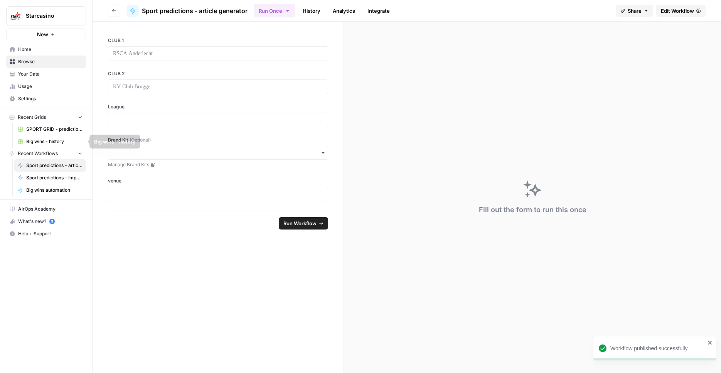
click at [47, 83] on span "SPORT GRID - prediction articles" at bounding box center [54, 129] width 56 height 7
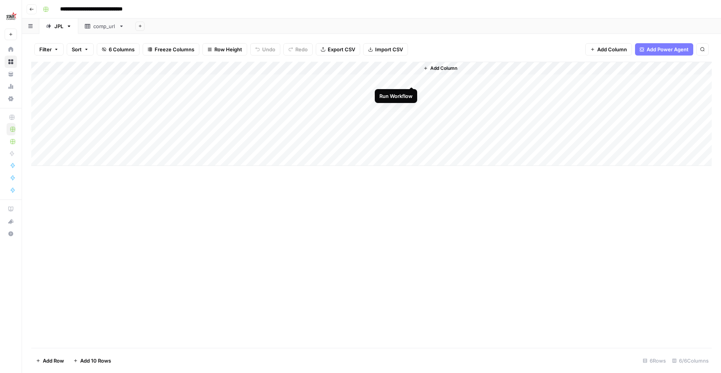
click at [154, 78] on div "Add Column" at bounding box center [371, 114] width 680 height 104
click at [154, 83] on div "Add Column" at bounding box center [371, 114] width 680 height 104
click at [154, 83] on div "Add Column" at bounding box center [371, 205] width 680 height 286
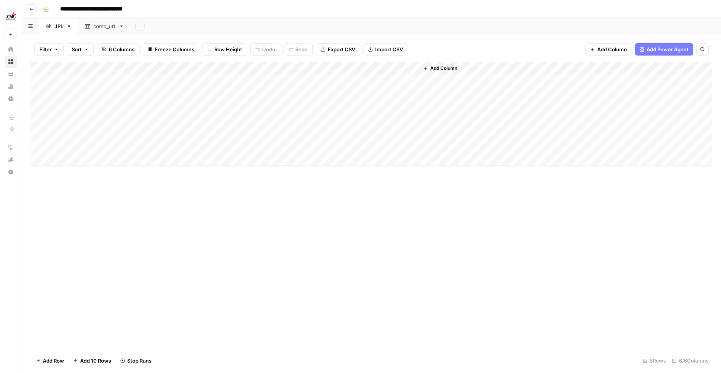
click at [37, 11] on header "**********" at bounding box center [371, 9] width 699 height 18
click at [35, 10] on button "Go back" at bounding box center [32, 9] width 10 height 10
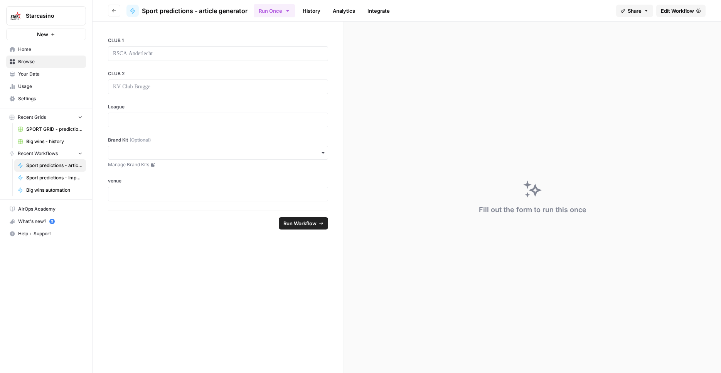
click at [45, 83] on span "Settings" at bounding box center [50, 98] width 64 height 7
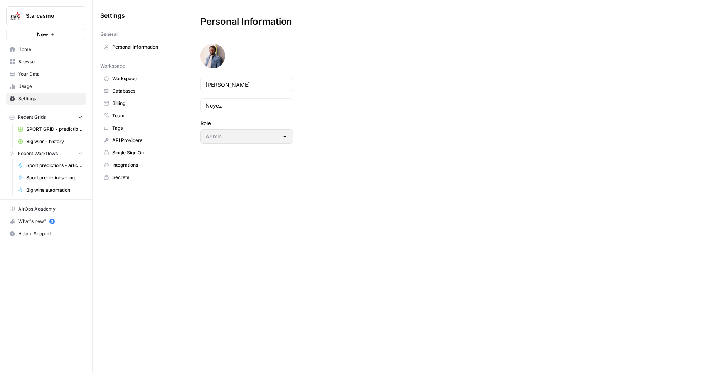
click at [43, 83] on span "Usage" at bounding box center [50, 86] width 64 height 7
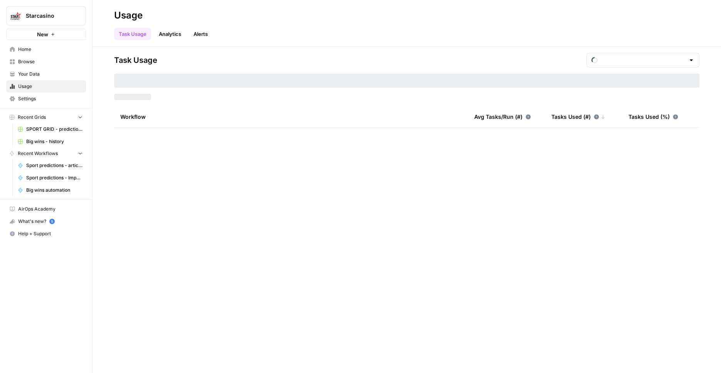
type input "August Tasks"
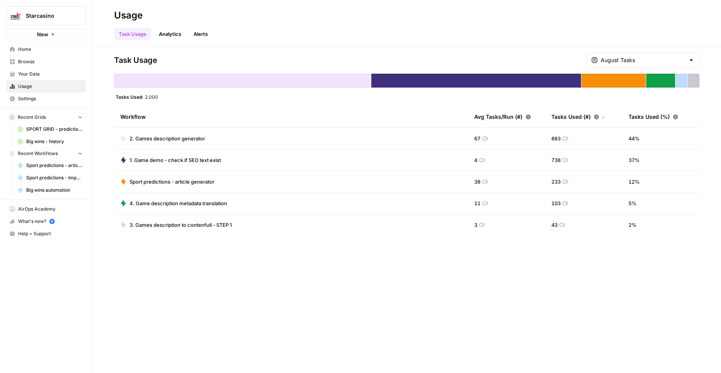
click at [55, 70] on link "Your Data" at bounding box center [46, 74] width 80 height 12
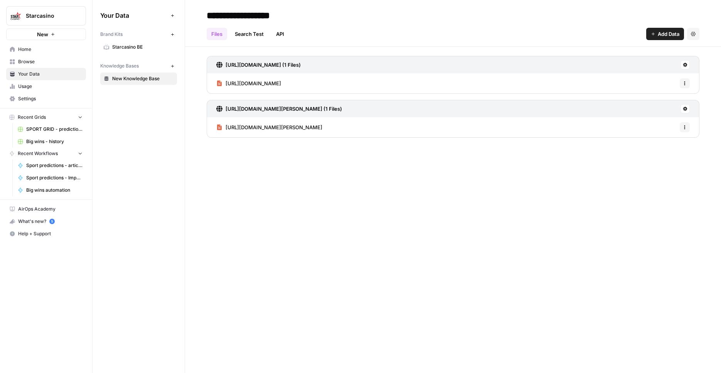
click at [44, 83] on span "Usage" at bounding box center [50, 86] width 64 height 7
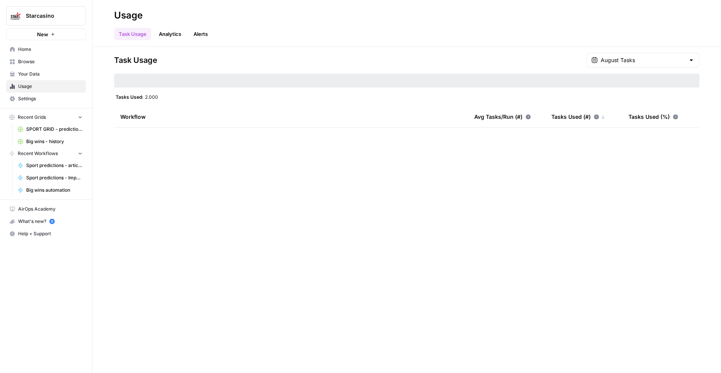
click at [44, 83] on span "Settings" at bounding box center [50, 98] width 64 height 7
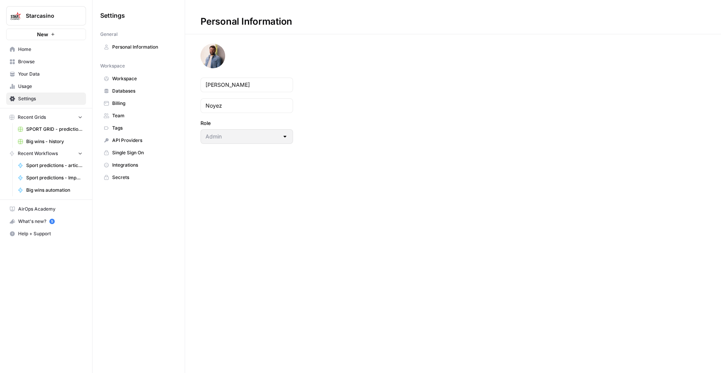
click at [59, 51] on span "Home" at bounding box center [50, 49] width 64 height 7
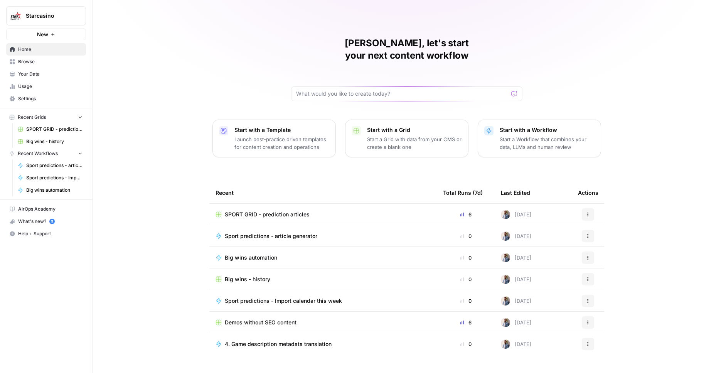
click at [27, 65] on link "Browse" at bounding box center [46, 61] width 80 height 12
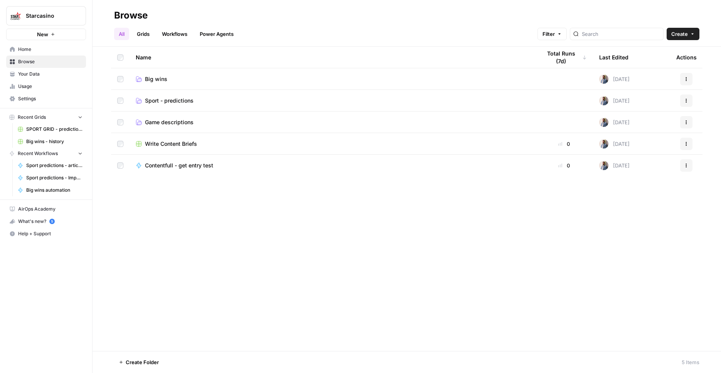
click at [154, 83] on span "Game descriptions" at bounding box center [169, 122] width 49 height 8
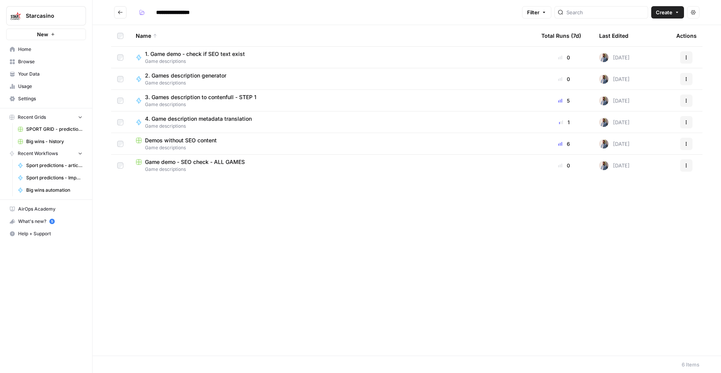
drag, startPoint x: 372, startPoint y: 317, endPoint x: 364, endPoint y: 321, distance: 9.1
click at [154, 83] on div "Name Total Runs (7d) Last Edited Actions 1. Game demo - check if SEO text exist…" at bounding box center [406, 190] width 628 height 330
click at [118, 8] on button "Go back" at bounding box center [120, 12] width 12 height 12
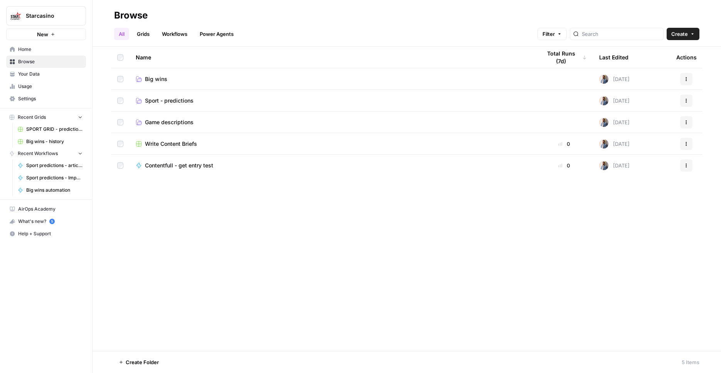
click at [154, 73] on td "Big wins" at bounding box center [331, 78] width 405 height 21
click at [154, 74] on td "Big wins" at bounding box center [331, 78] width 405 height 21
click at [154, 75] on link "Big wins" at bounding box center [332, 79] width 393 height 8
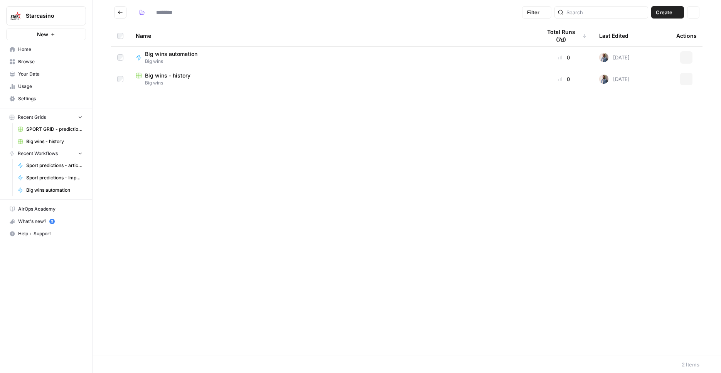
type input "********"
click at [118, 15] on button "Go back" at bounding box center [120, 12] width 12 height 12
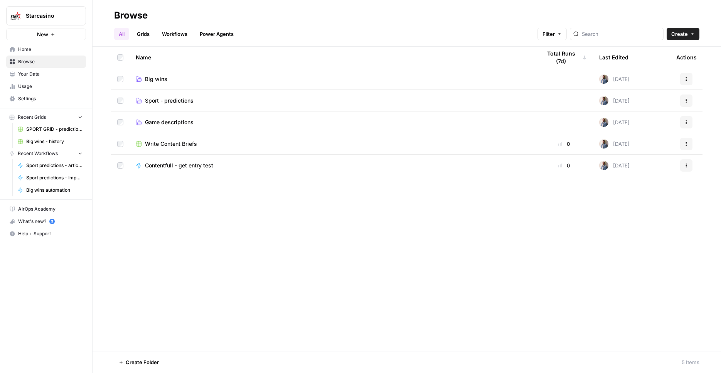
click at [154, 83] on span "Sport - predictions" at bounding box center [169, 101] width 49 height 8
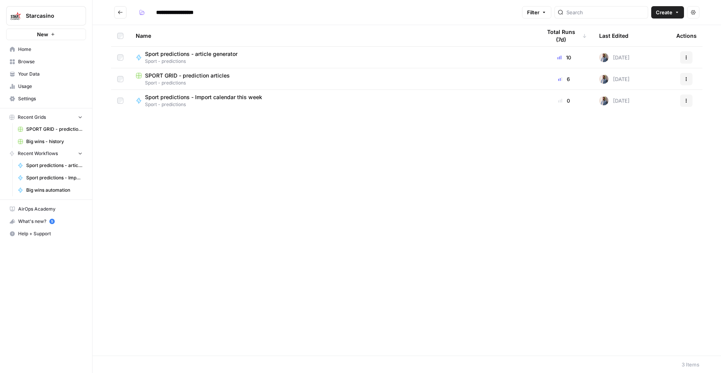
click at [154, 83] on div "Name Total Runs (7d) Last Edited Actions Sport predictions - article generator …" at bounding box center [406, 190] width 628 height 330
click at [53, 62] on span "Browse" at bounding box center [50, 61] width 64 height 7
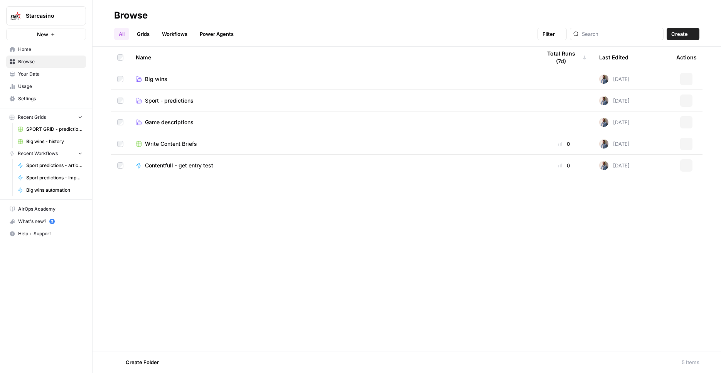
click at [59, 42] on nav "Home Browse Your Data Usage Settings" at bounding box center [46, 74] width 92 height 68
click at [57, 47] on span "Home" at bounding box center [50, 49] width 64 height 7
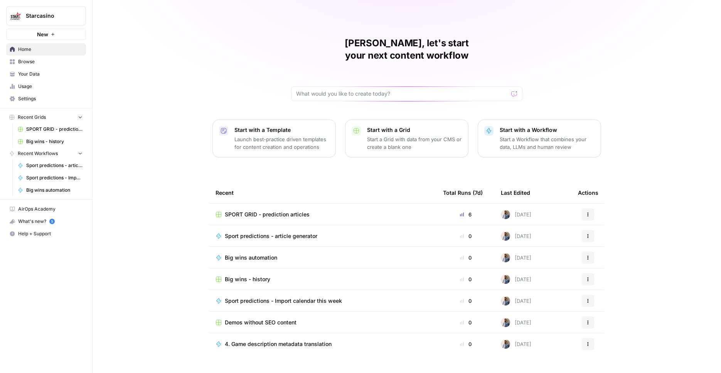
click at [154, 83] on span "SPORT GRID - prediction articles" at bounding box center [267, 214] width 85 height 8
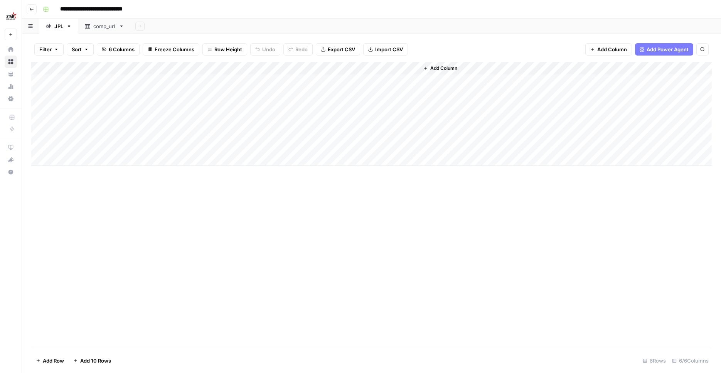
click at [154, 83] on div "Add Column" at bounding box center [371, 205] width 680 height 286
